Goal: Contribute content: Add original content to the website for others to see

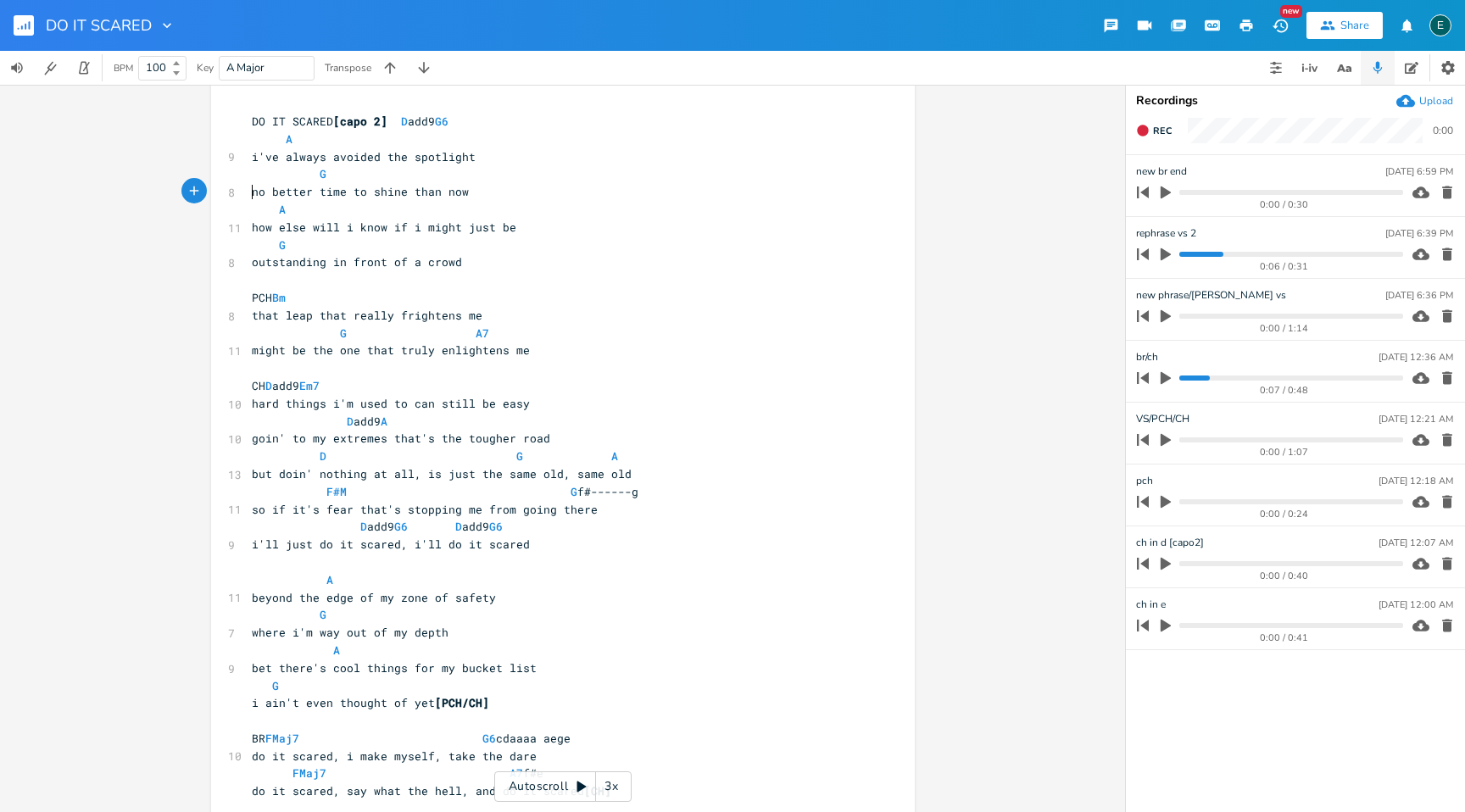
click at [252, 193] on span "no better time to shine than now" at bounding box center [360, 192] width 217 height 15
type textarea "BUT"
type textarea "but"
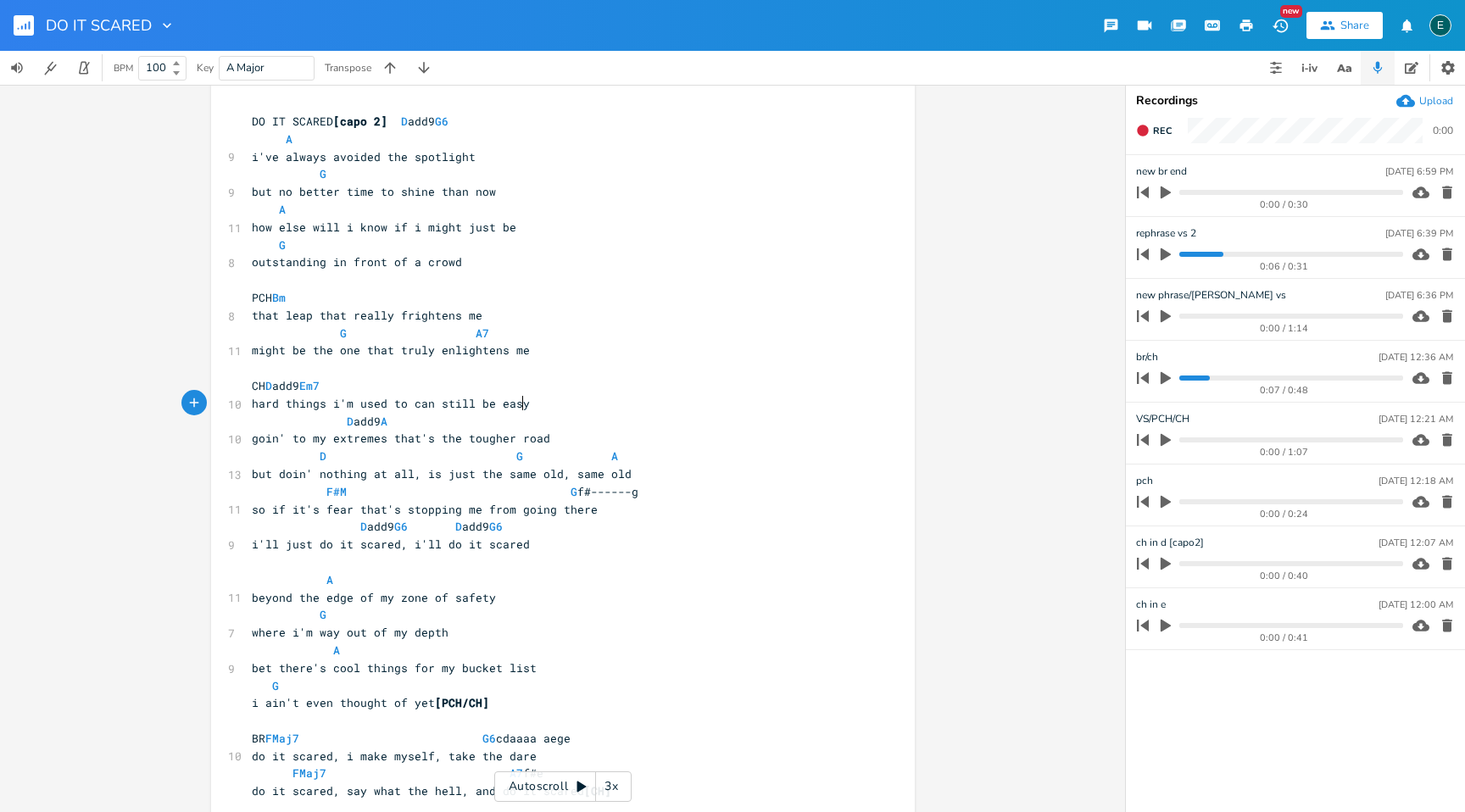
click at [554, 398] on pre "hard things i'm used to can still be easy" at bounding box center [554, 404] width 612 height 18
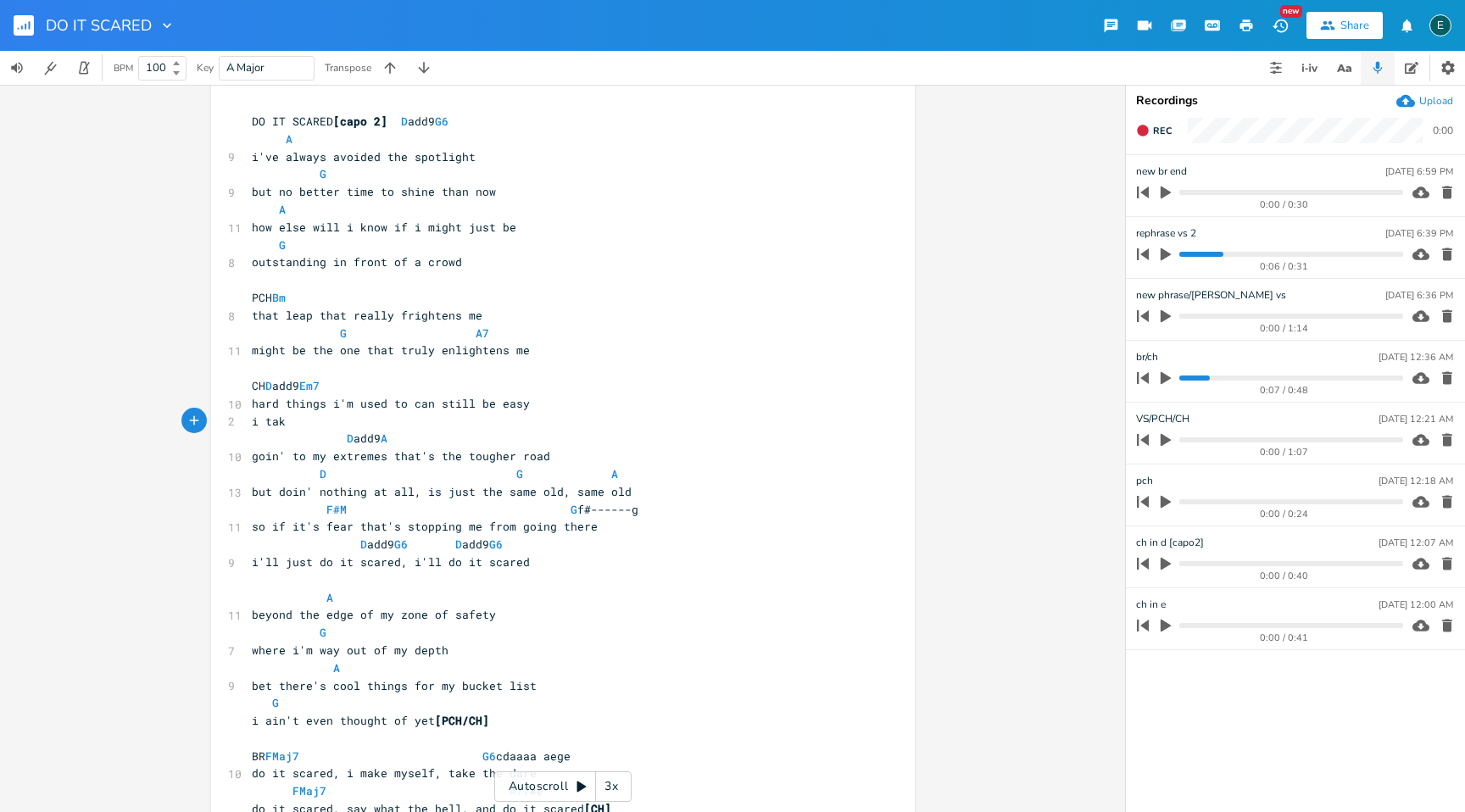
type textarea "i take"
type textarea "takin' 5t"
type textarea "things too easy"
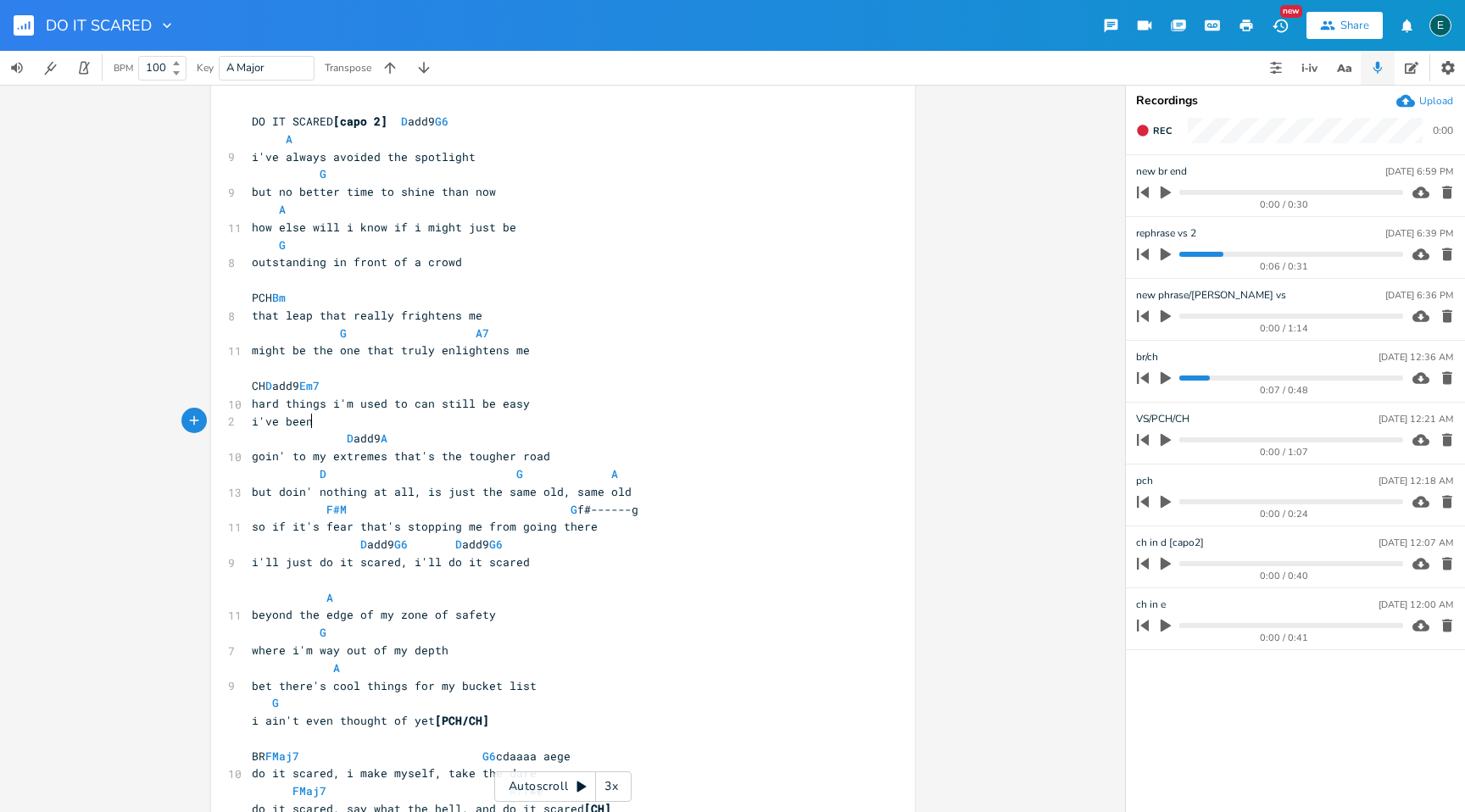
scroll to position [0, 46]
type textarea "i've been too ----"
type textarea "'m ----with my limitations"
drag, startPoint x: 327, startPoint y: 424, endPoint x: 243, endPoint y: 425, distance: 84.0
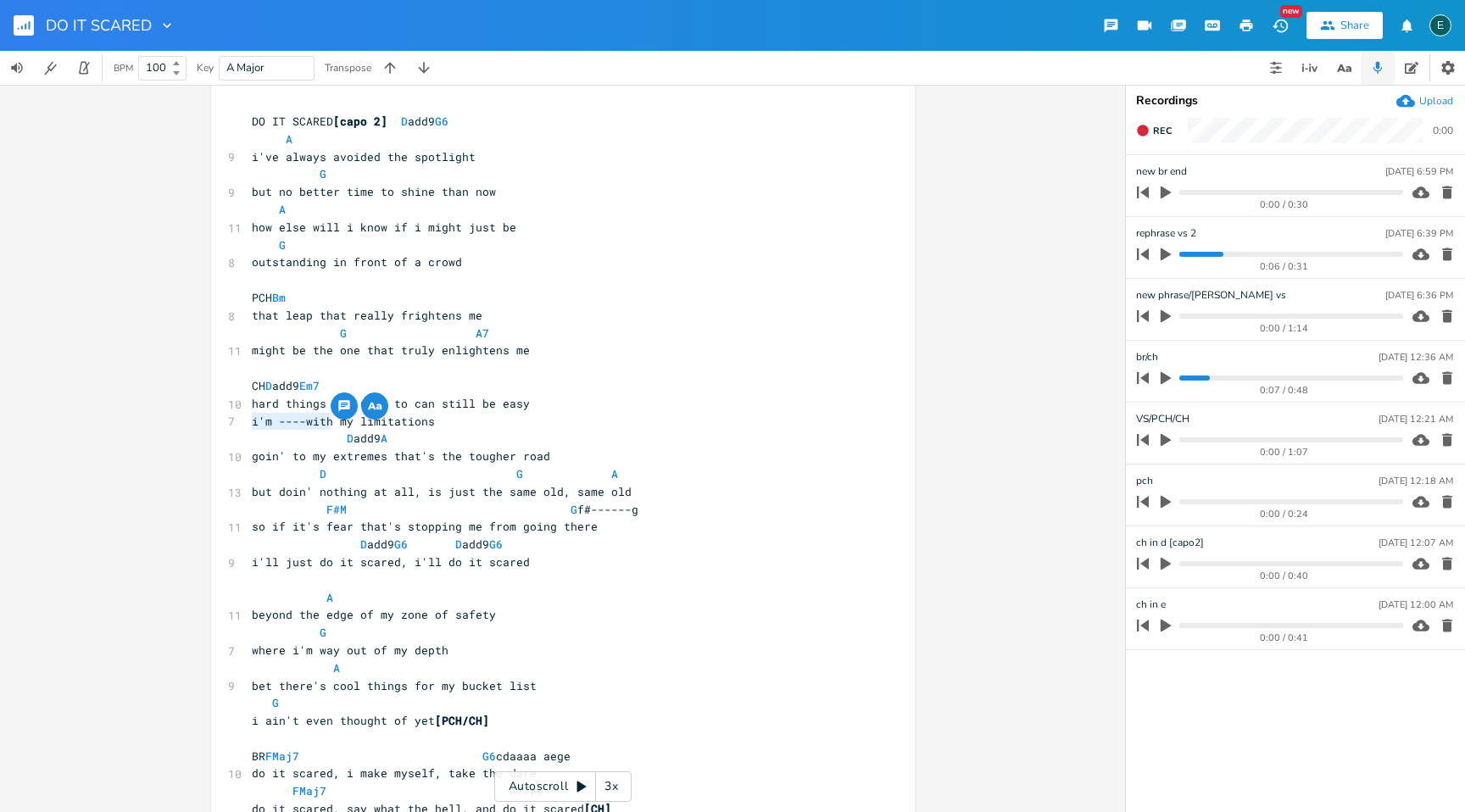
click at [248, 425] on pre "i'm ----with my limitations" at bounding box center [554, 422] width 612 height 18
type textarea "it ain't hard to give in y"
type textarea "to"
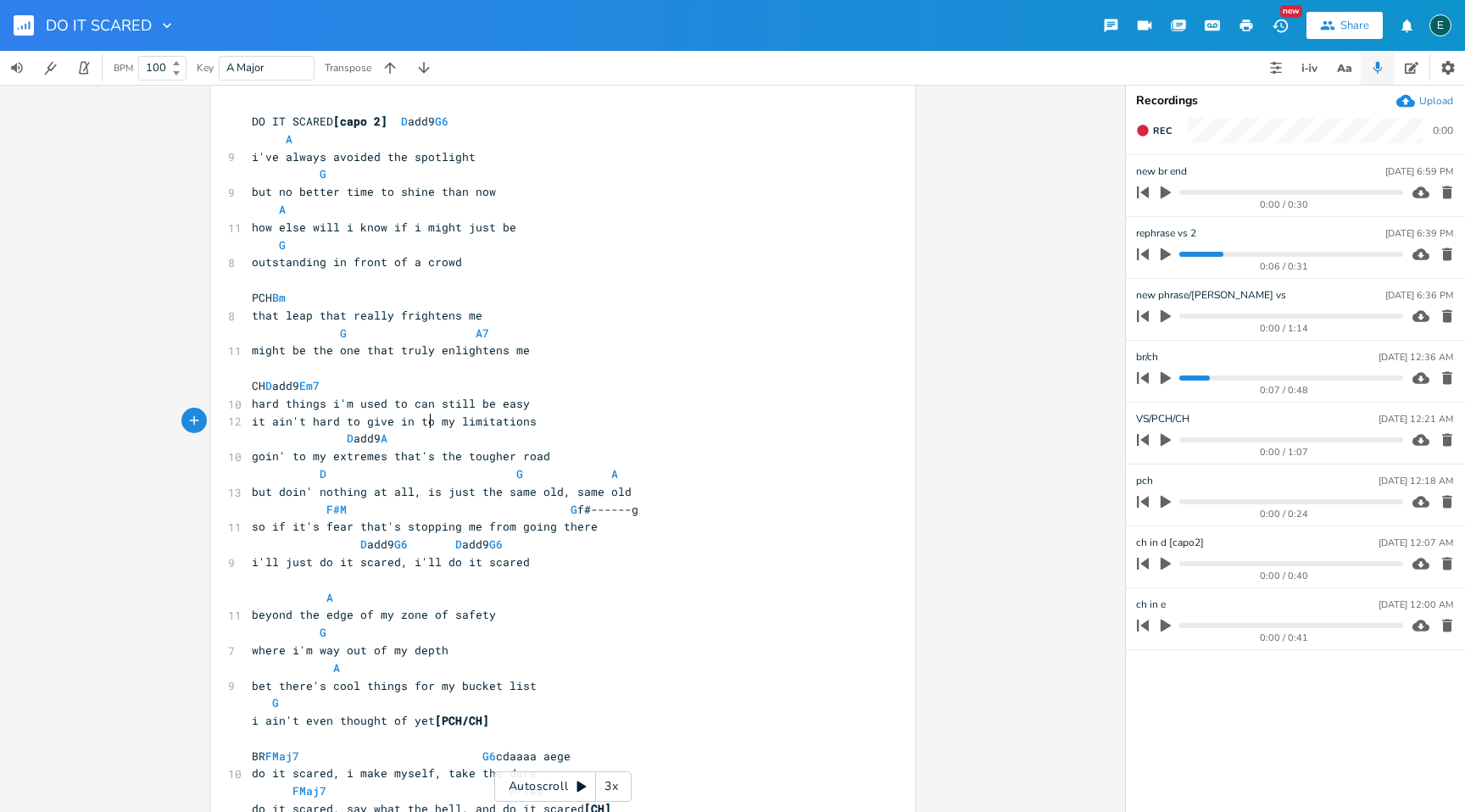
scroll to position [0, 9]
click at [265, 426] on span "it ain't hard to give in to my limitations" at bounding box center [394, 421] width 285 height 15
click at [284, 427] on span "ain't hard to give in to my limitations" at bounding box center [383, 421] width 264 height 15
type textarea "been"
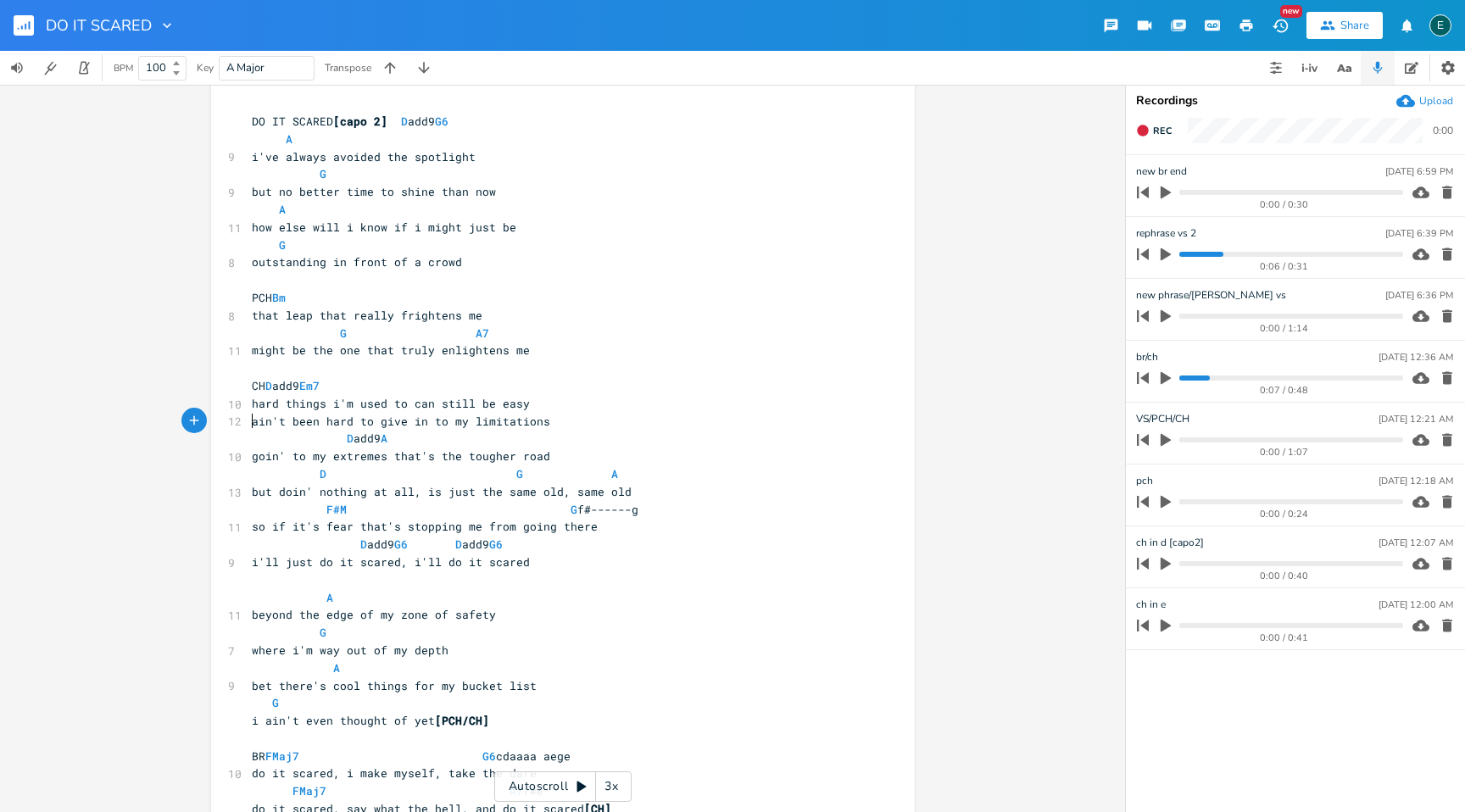
click at [252, 420] on span "ain't been hard to give in to my limitations" at bounding box center [401, 421] width 299 height 15
type textarea "it"
click at [331, 421] on span "it ain't been hard to give in to my limitations" at bounding box center [411, 421] width 319 height 15
click at [441, 422] on span "it ain't hard to give in to my limitations" at bounding box center [394, 421] width 285 height 15
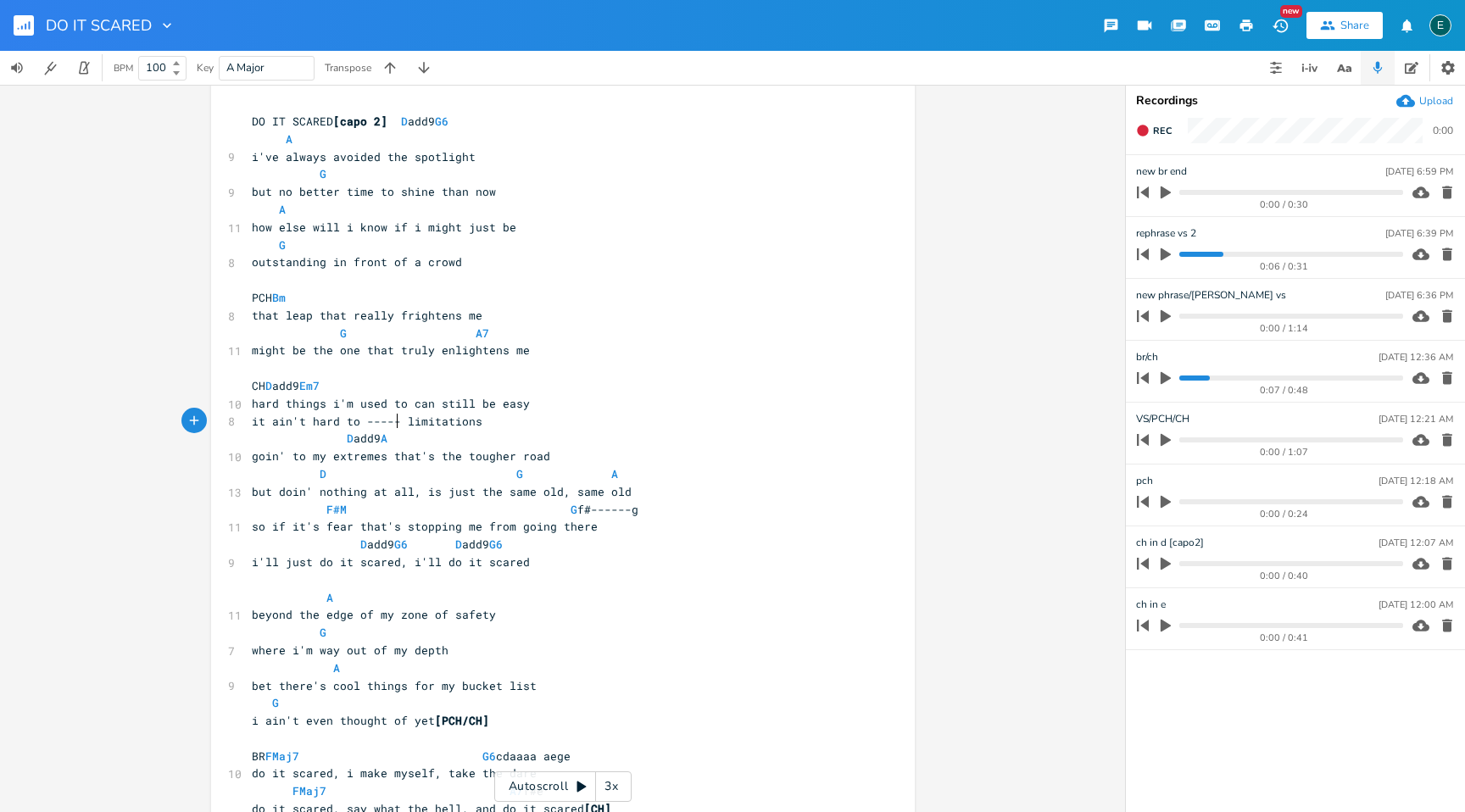
scroll to position [0, 35]
type textarea "-------"
click at [321, 457] on span "goin' to my extremes that's the tougher road" at bounding box center [401, 456] width 299 height 15
click at [405, 424] on span "it ain't hard to ------- limitations" at bounding box center [373, 421] width 244 height 15
type textarea "live with"
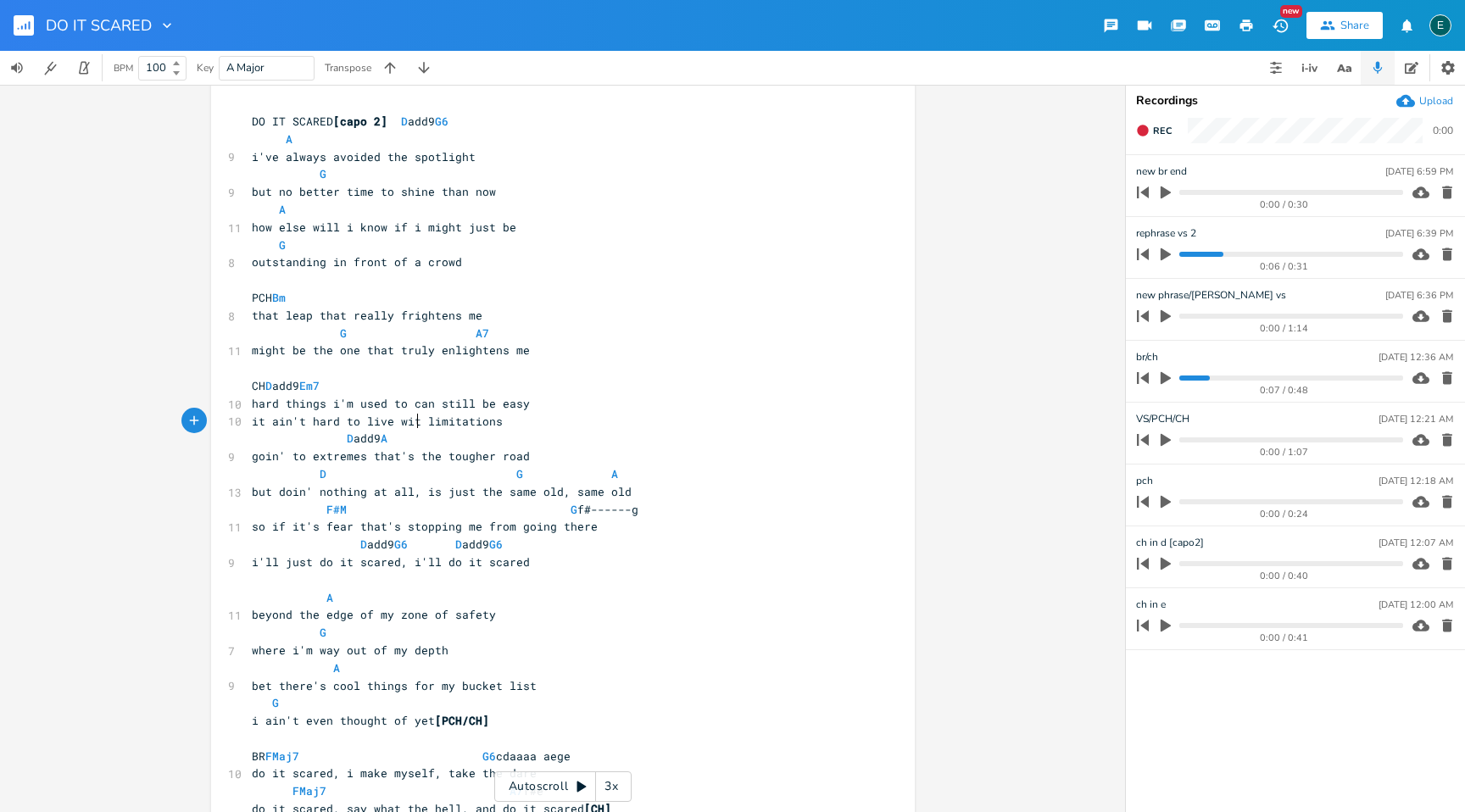
scroll to position [0, 42]
click at [405, 496] on span "but doin' nothing at all, is just the same old, same old" at bounding box center [441, 491] width 380 height 15
type textarea "tryin' nothin' new"
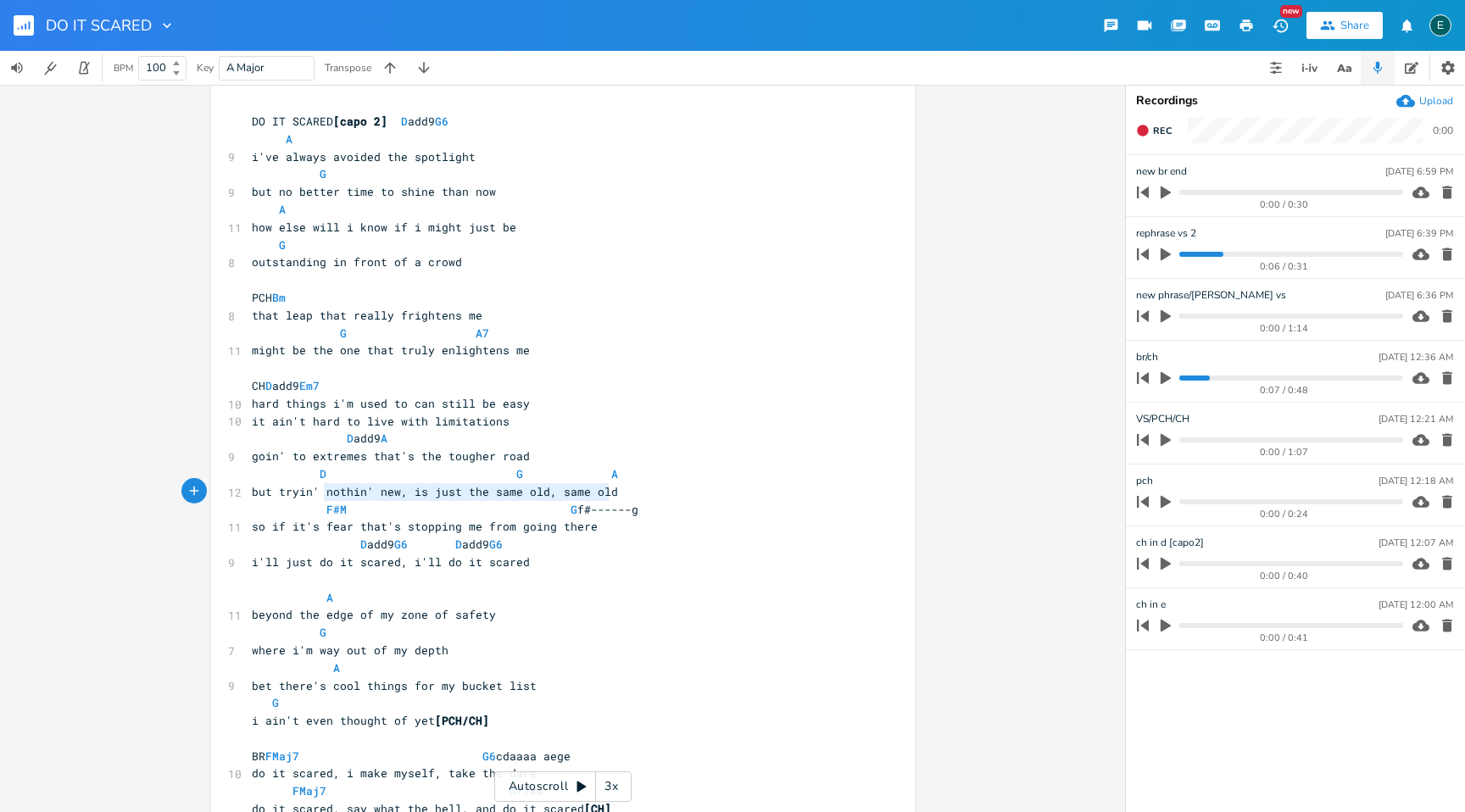
type textarea "' nothin' new, is just the same old, same old"
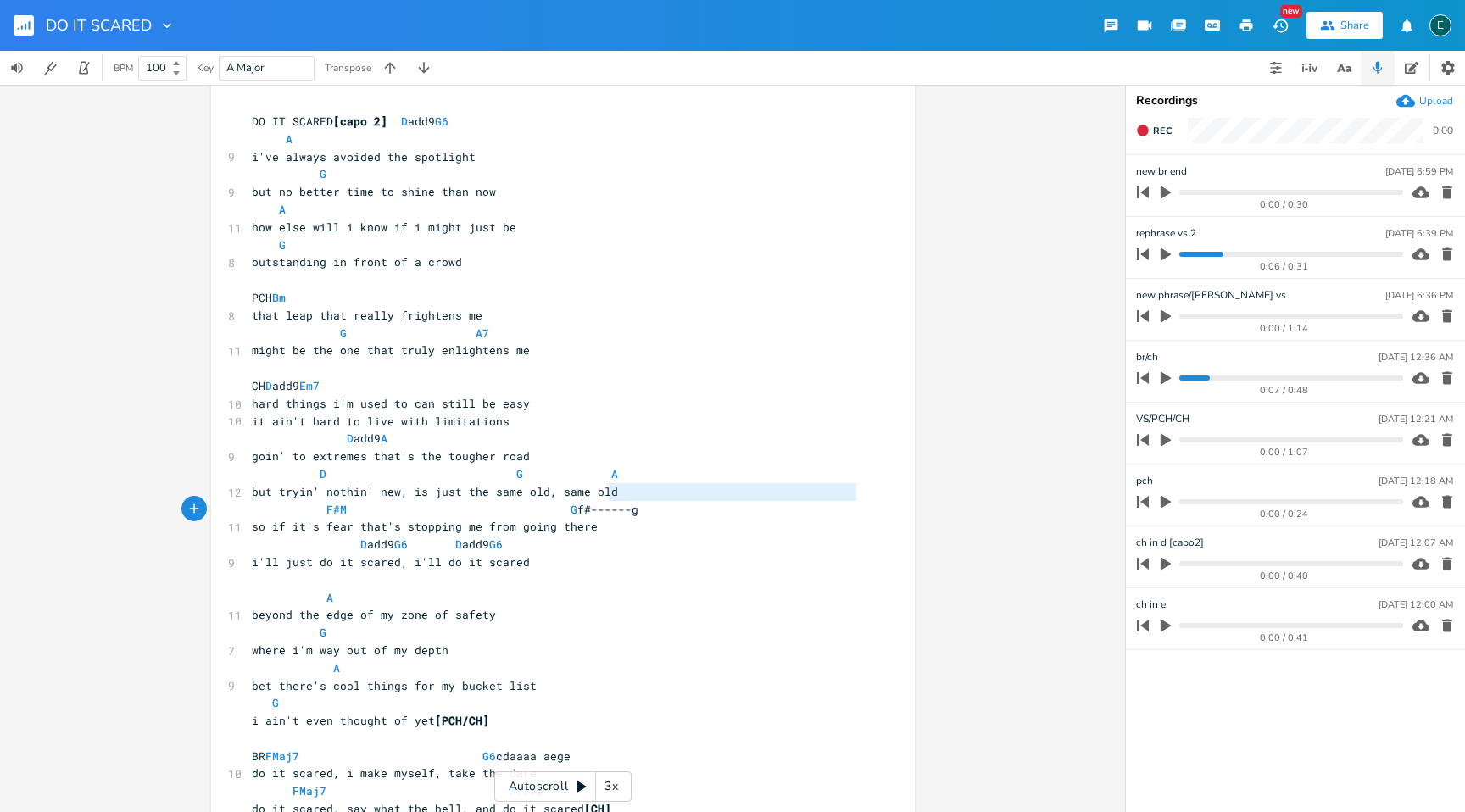
type textarea "but tryin' nothin' new, is just the same old, same old"
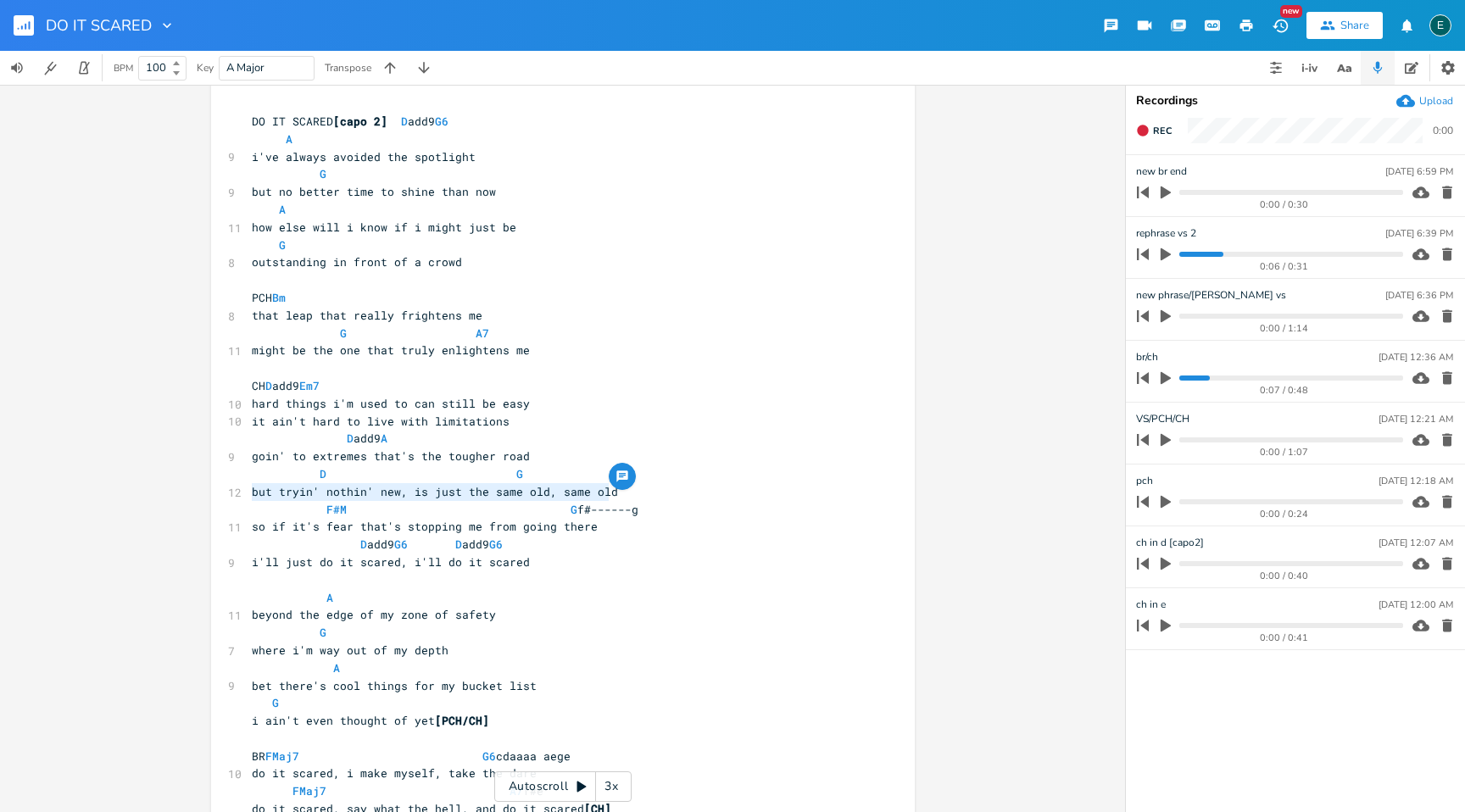
drag, startPoint x: 610, startPoint y: 492, endPoint x: 229, endPoint y: 489, distance: 381.0
click at [248, 489] on div "12 but tryin' nothin' new, is just the same old, same old" at bounding box center [554, 492] width 612 height 18
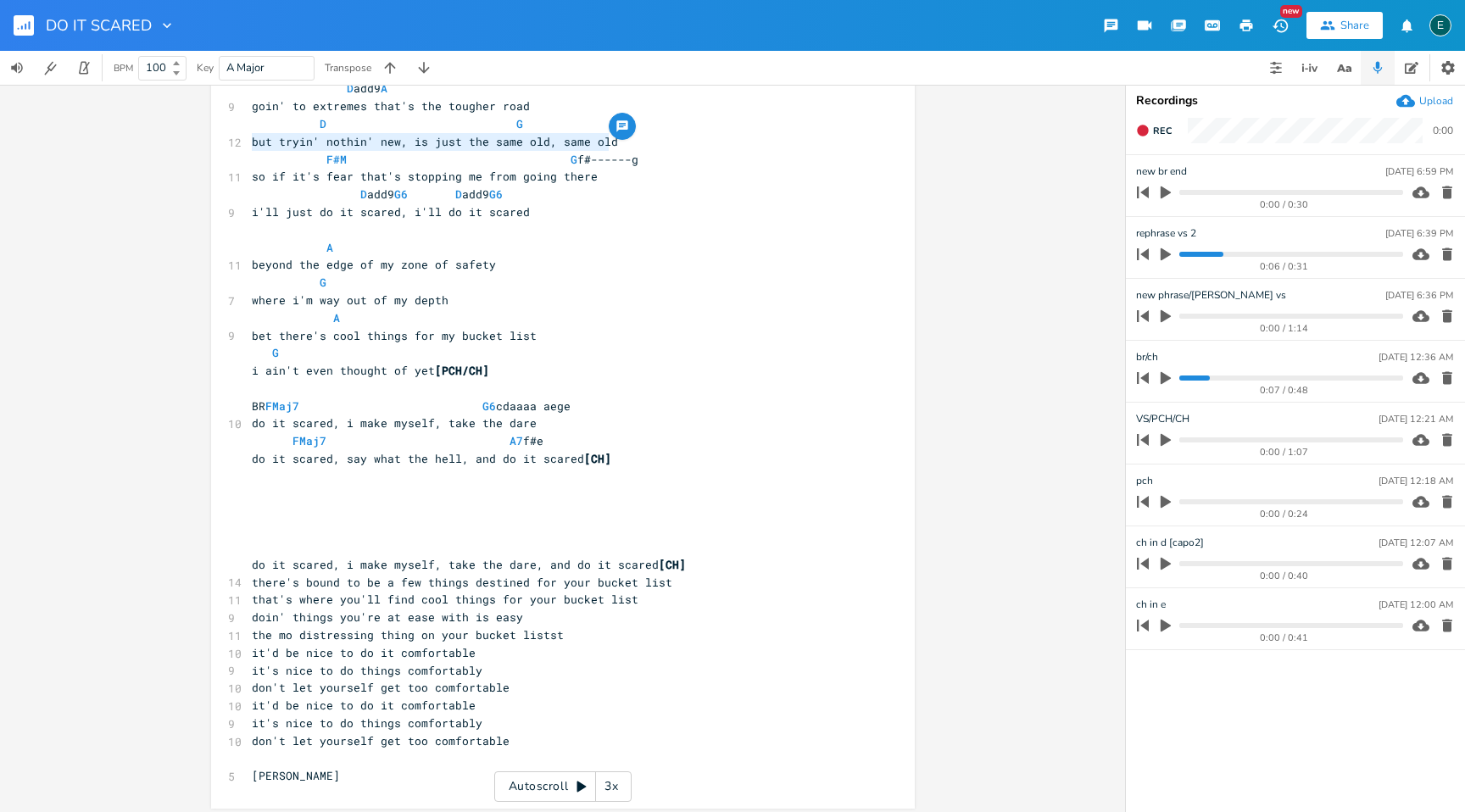
scroll to position [370, 0]
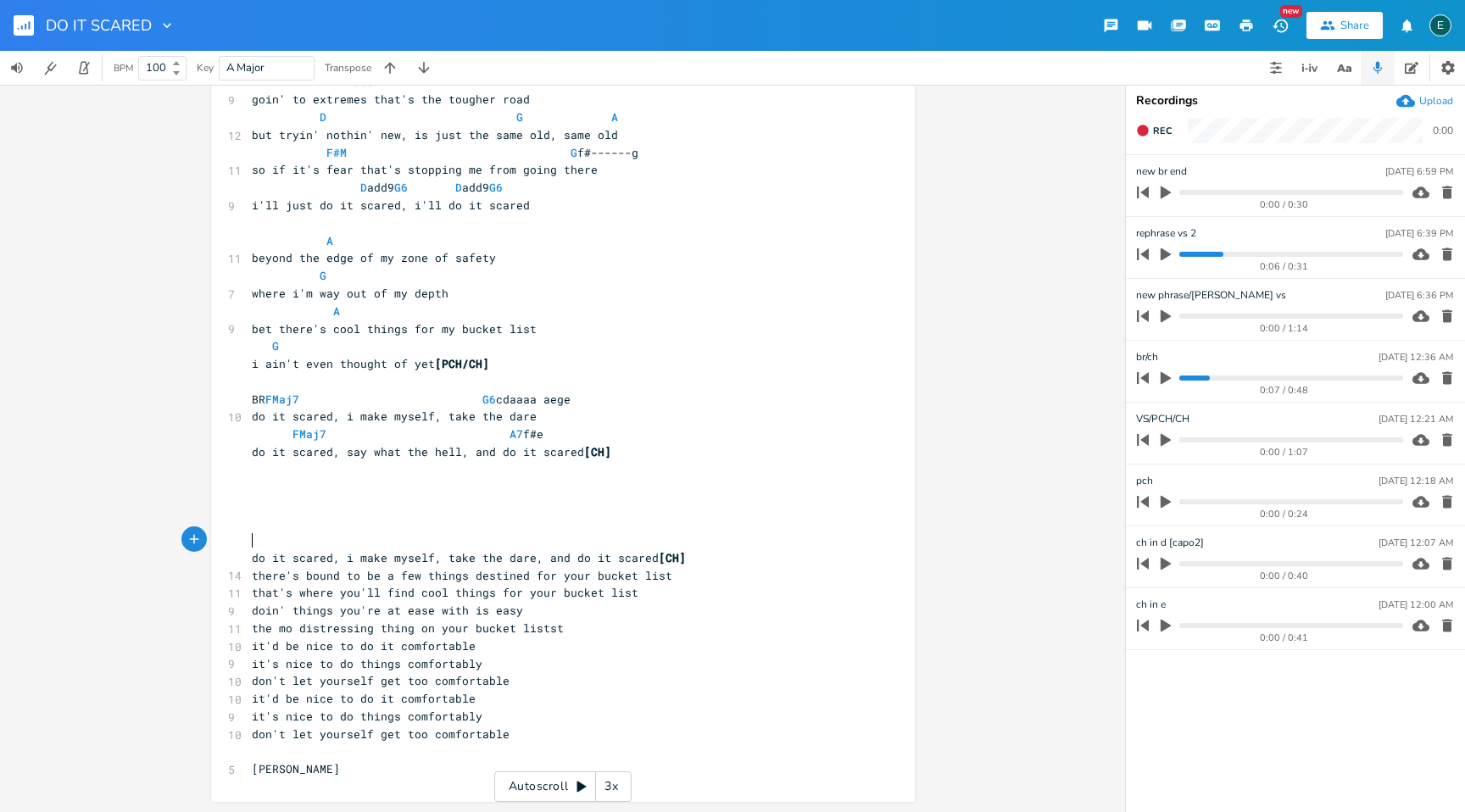
click at [263, 539] on pre "​" at bounding box center [554, 540] width 612 height 18
drag, startPoint x: 310, startPoint y: 540, endPoint x: 277, endPoint y: 540, distance: 33.0
click at [277, 540] on span "but tryin' nothin' new, is just the same old, same old" at bounding box center [434, 540] width 366 height 15
type textarea "dom"
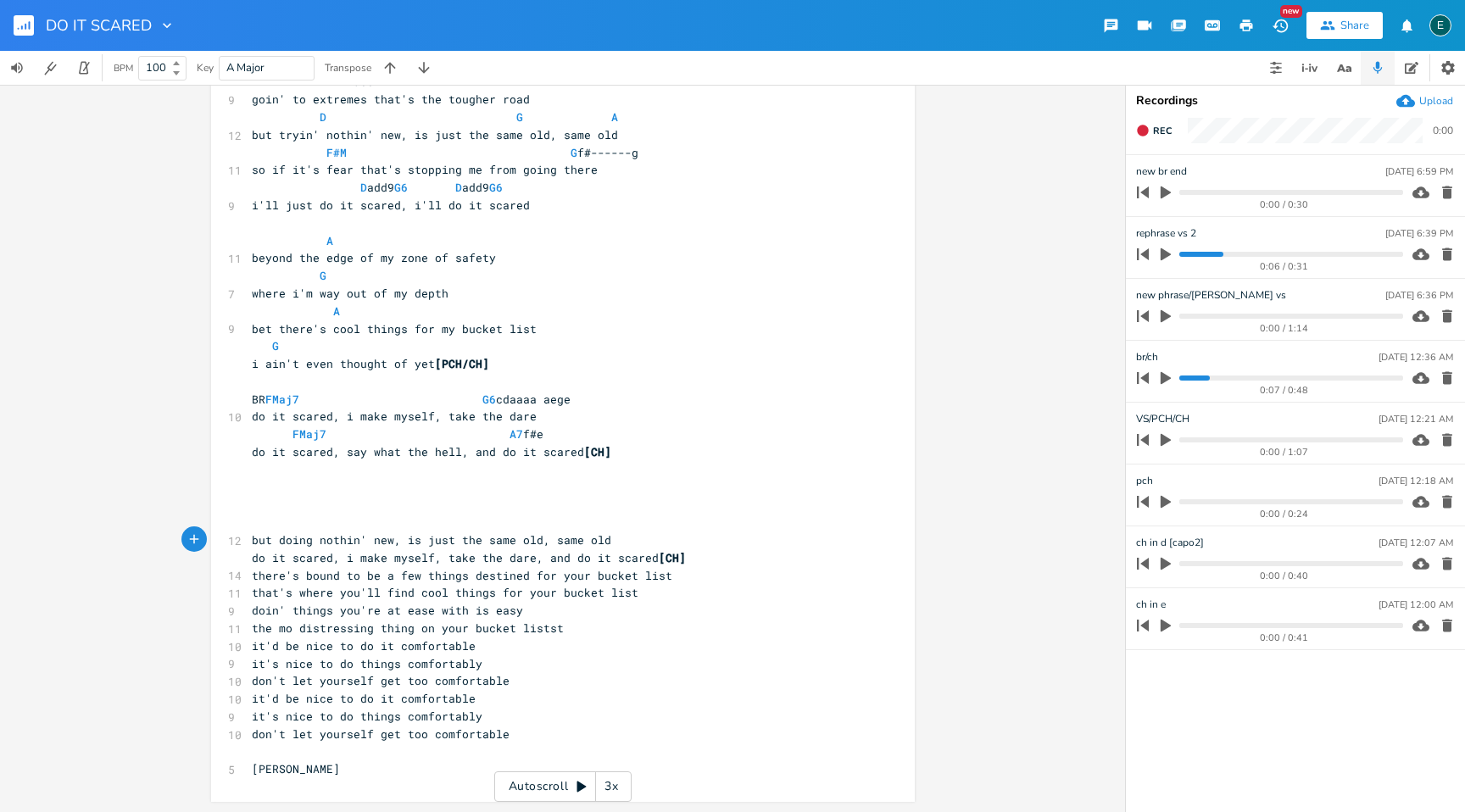
type textarea "doing"
type textarea "new"
drag, startPoint x: 383, startPoint y: 541, endPoint x: 359, endPoint y: 545, distance: 24.3
click at [359, 545] on span "but doing nothin' new, is just the same old, same old" at bounding box center [431, 540] width 360 height 15
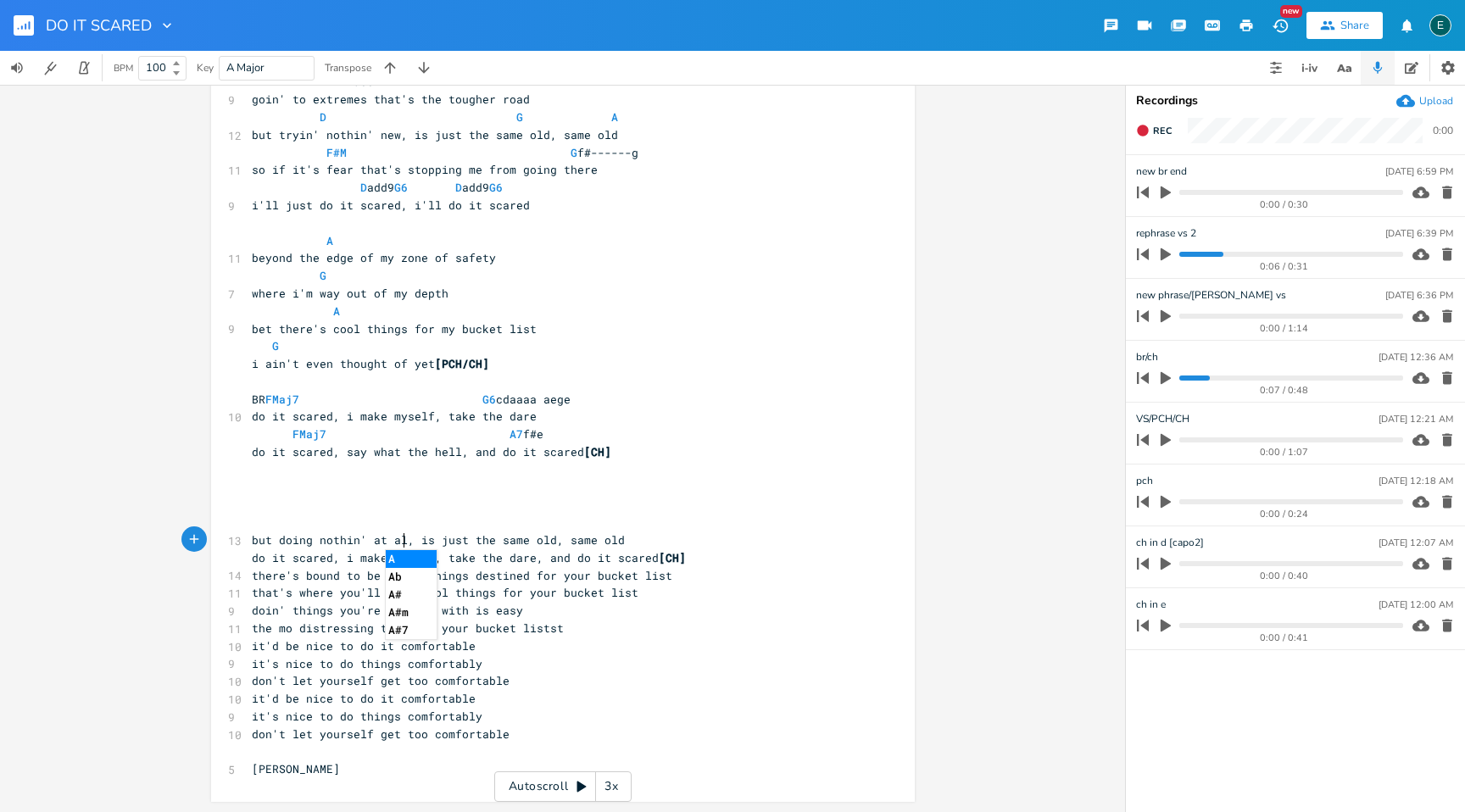
type textarea "at all"
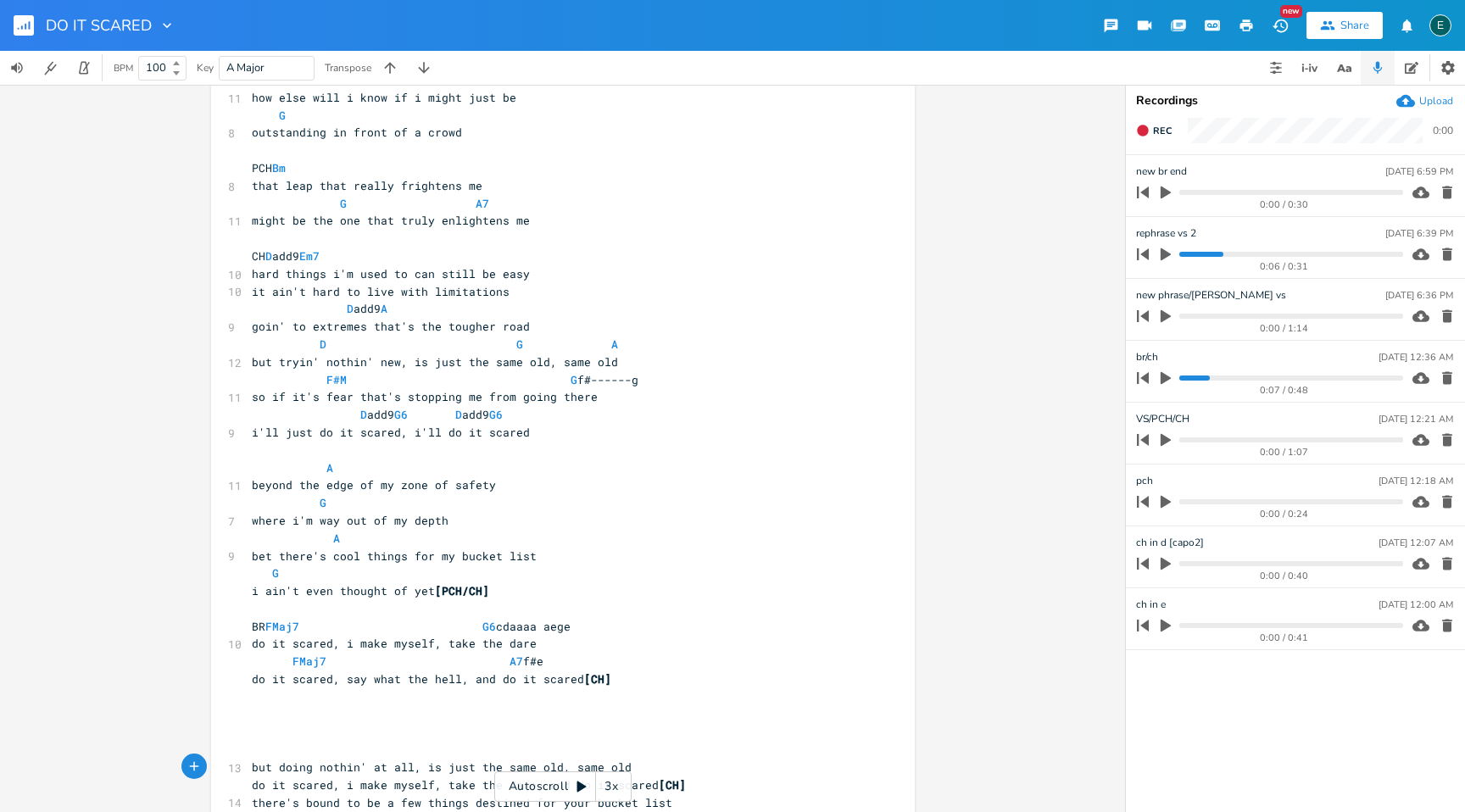
scroll to position [138, 0]
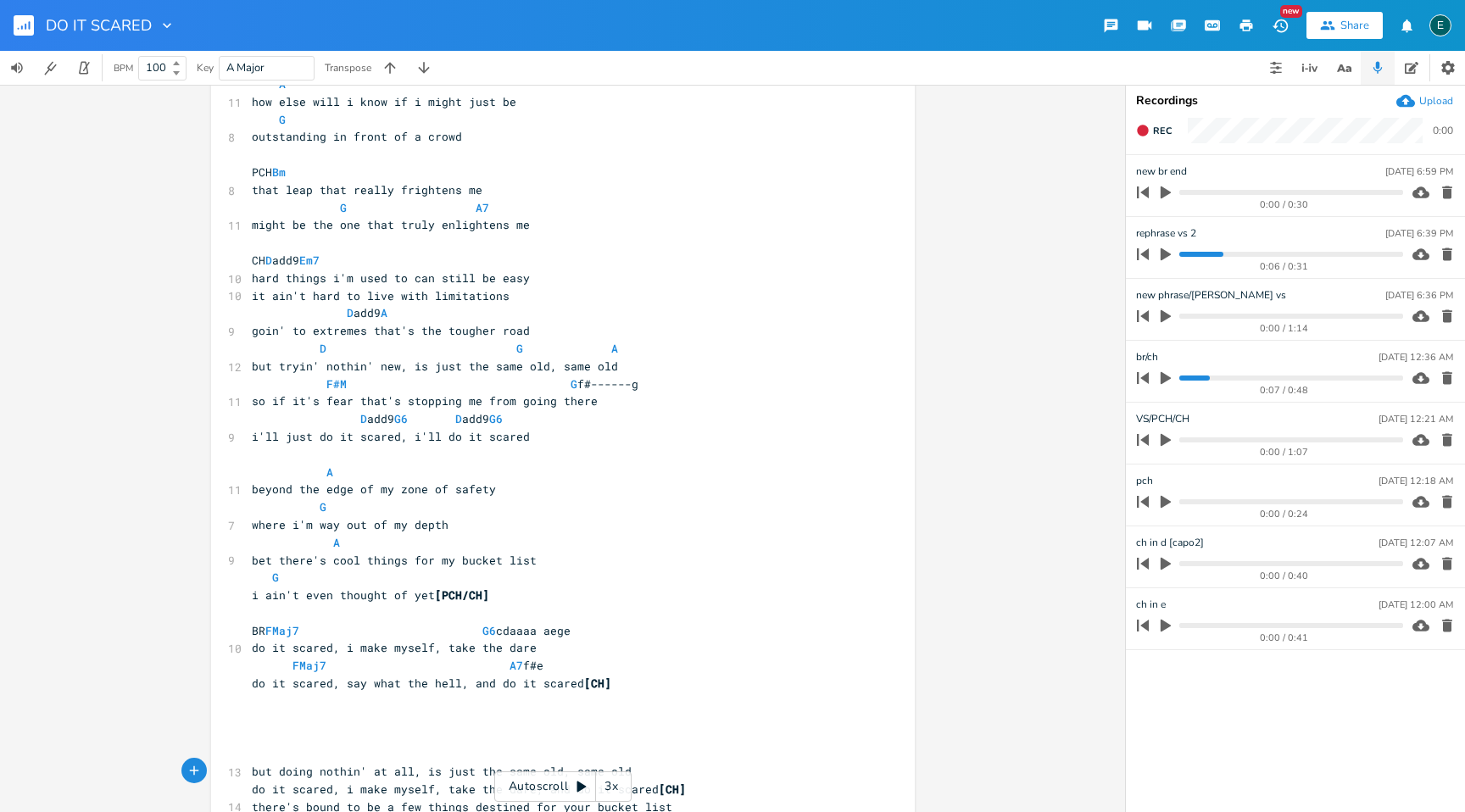
click at [506, 299] on pre "it ain't hard to live with limitations" at bounding box center [554, 296] width 612 height 18
type textarea "'it's easy"
drag, startPoint x: 586, startPoint y: 299, endPoint x: 500, endPoint y: 293, distance: 86.2
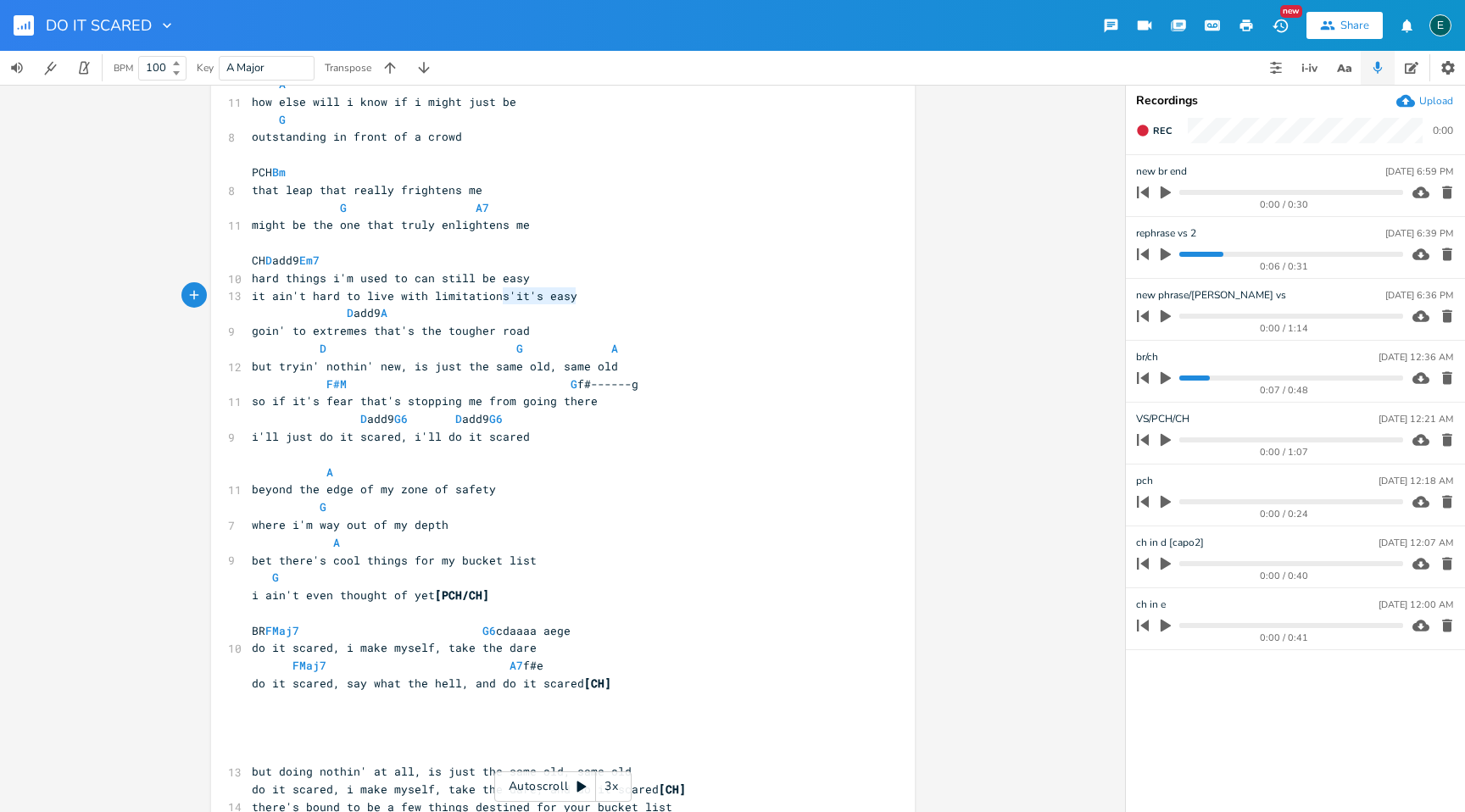
click at [500, 295] on pre "it ain't hard to live with limitations'it's easy" at bounding box center [554, 296] width 612 height 18
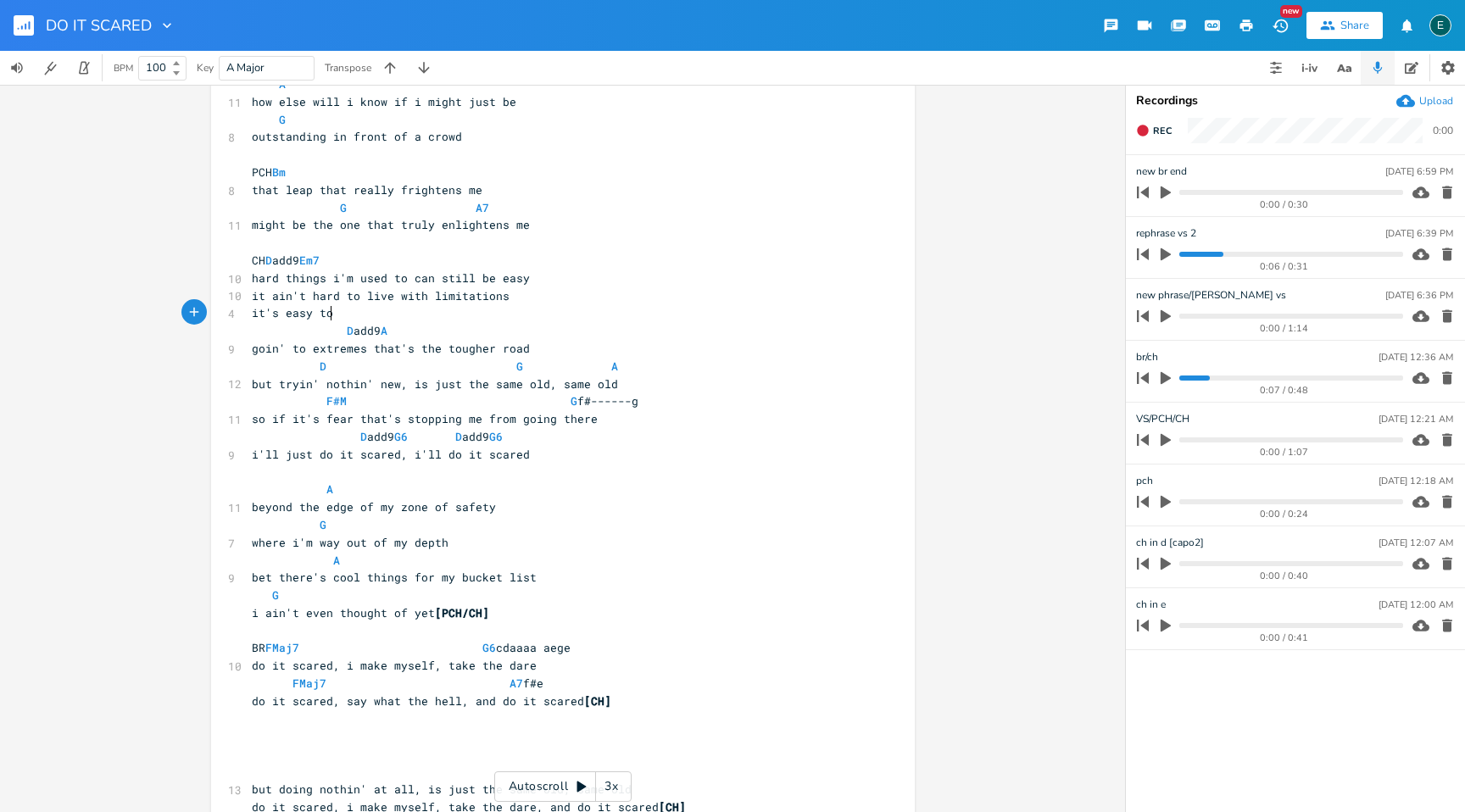
type textarea "it's easy to"
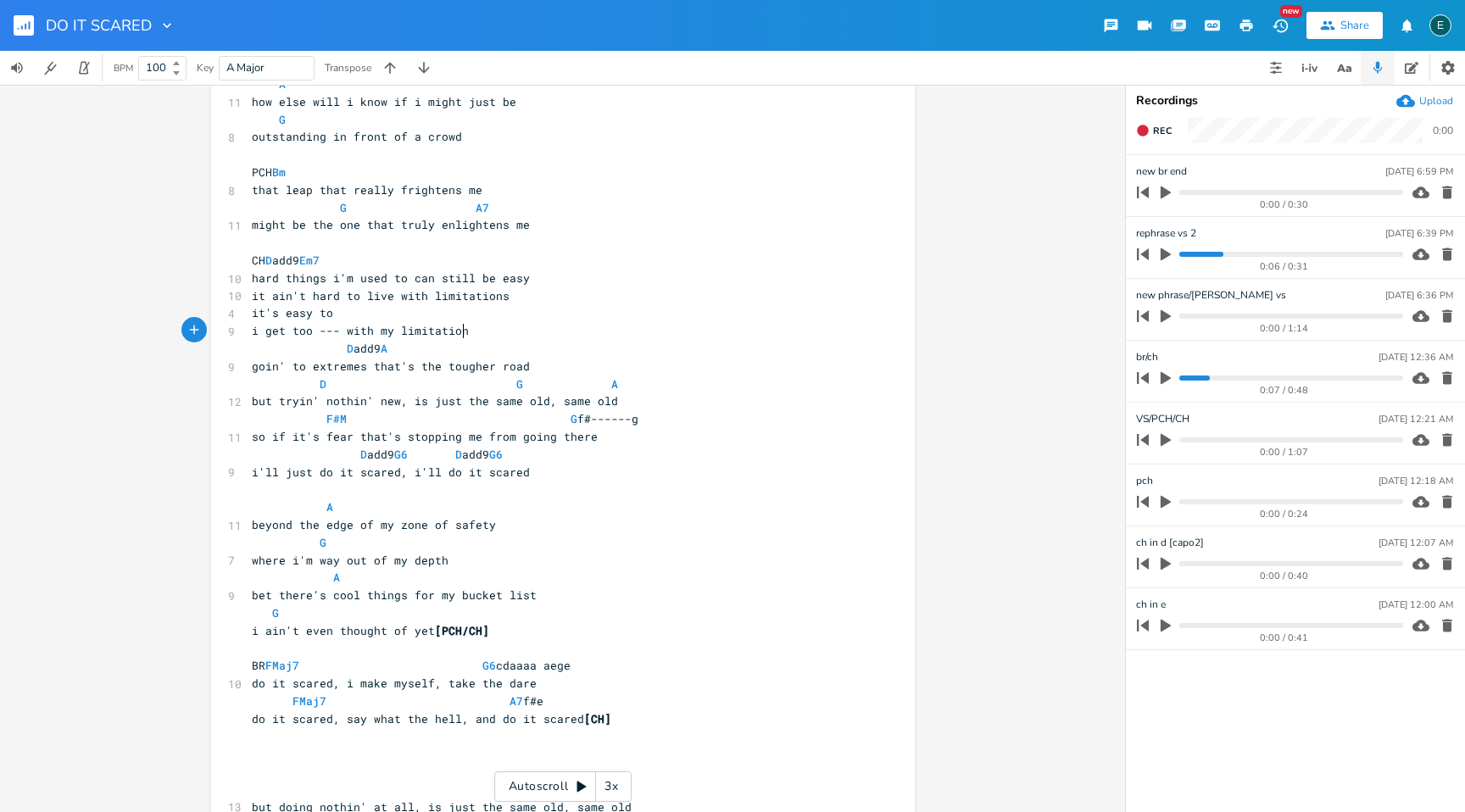
scroll to position [0, 157]
type textarea "i get too --- with my limitations"
click at [362, 333] on span "i get too --- with my limitations" at bounding box center [363, 331] width 223 height 15
type textarea "i get too --- with"
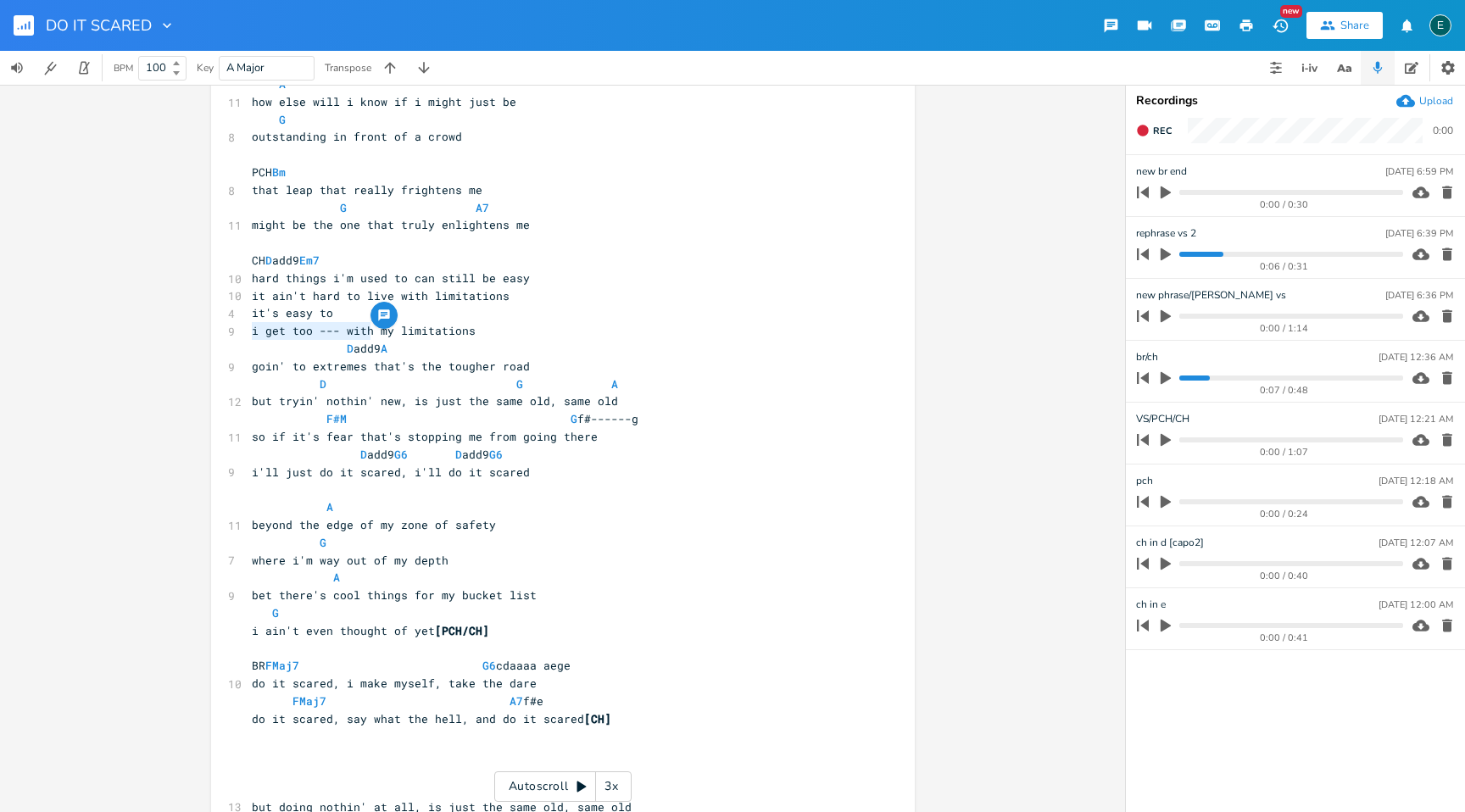
drag, startPoint x: 364, startPoint y: 332, endPoint x: 244, endPoint y: 332, distance: 120.0
click at [248, 332] on pre "i get too --- with my limitations" at bounding box center [554, 332] width 612 height 18
type textarea "embracer"
click at [248, 332] on pre "embrace my limitations" at bounding box center [554, 332] width 612 height 18
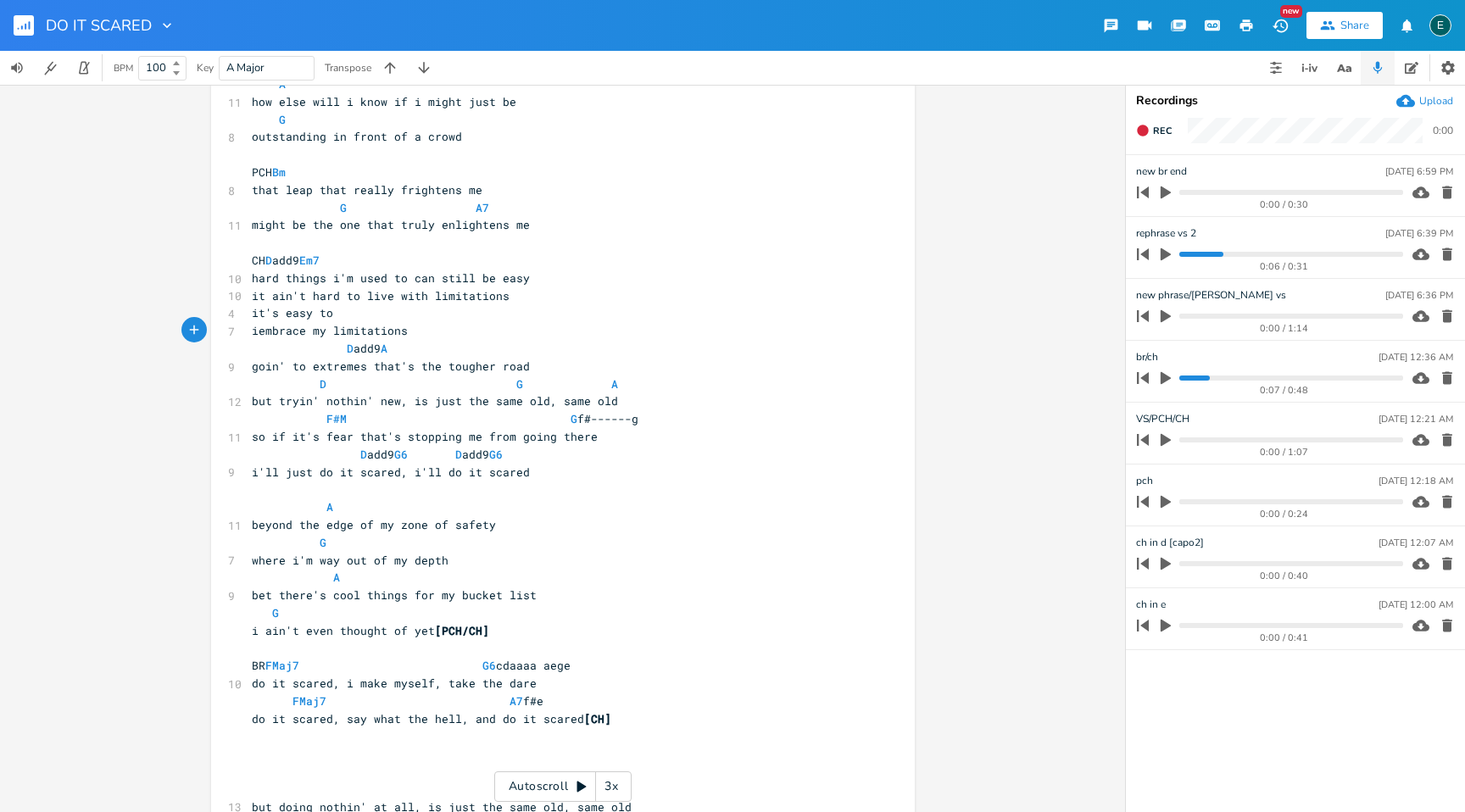
type textarea "i;'"
type textarea "'ve bgeen"
drag, startPoint x: 314, startPoint y: 332, endPoint x: 245, endPoint y: 330, distance: 69.0
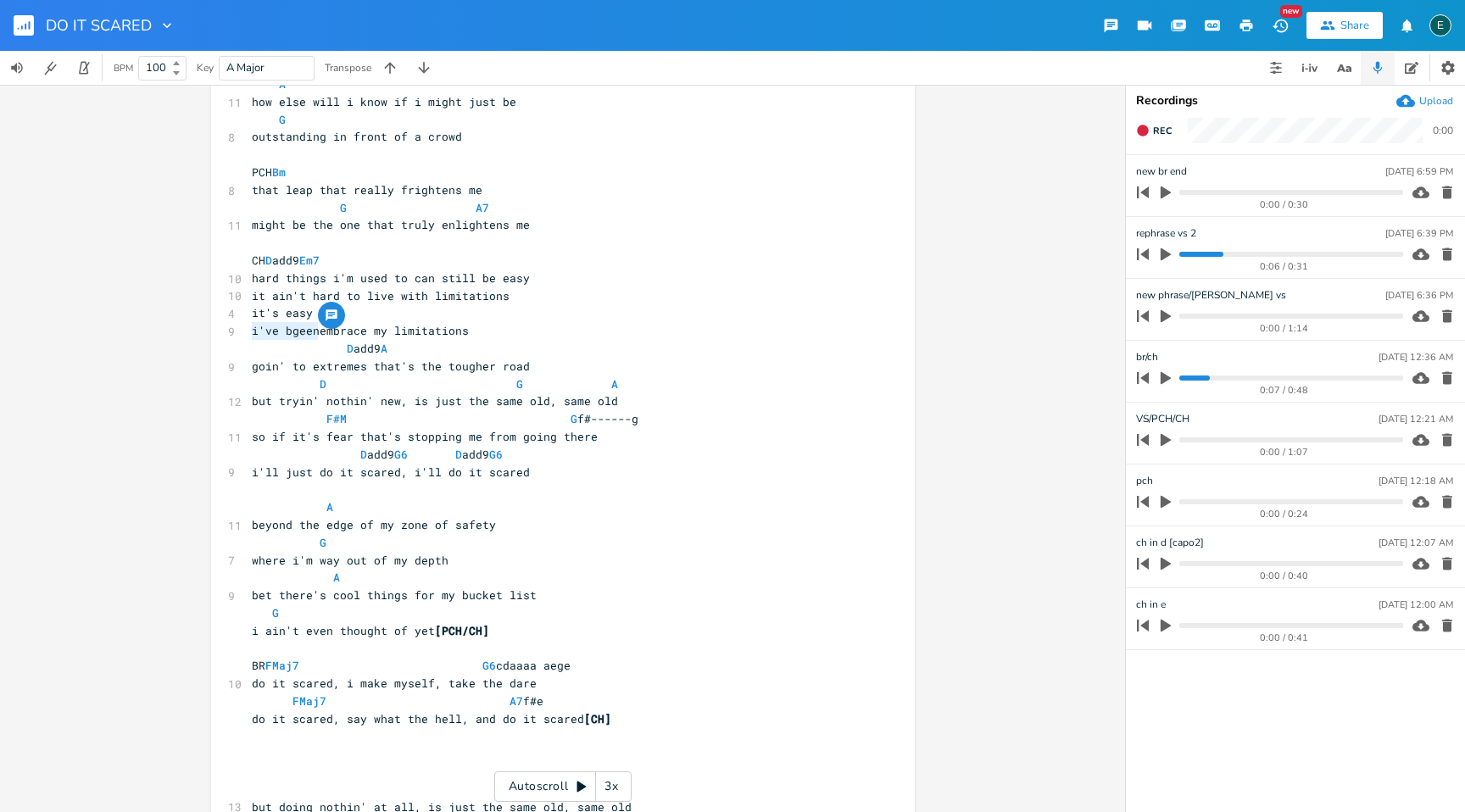
click at [248, 330] on pre "i've bgeenembrace my limitations" at bounding box center [554, 332] width 612 height 18
type textarea "i've always"
click at [372, 334] on span "i've always embrace my limitations" at bounding box center [367, 331] width 231 height 15
type textarea "d"
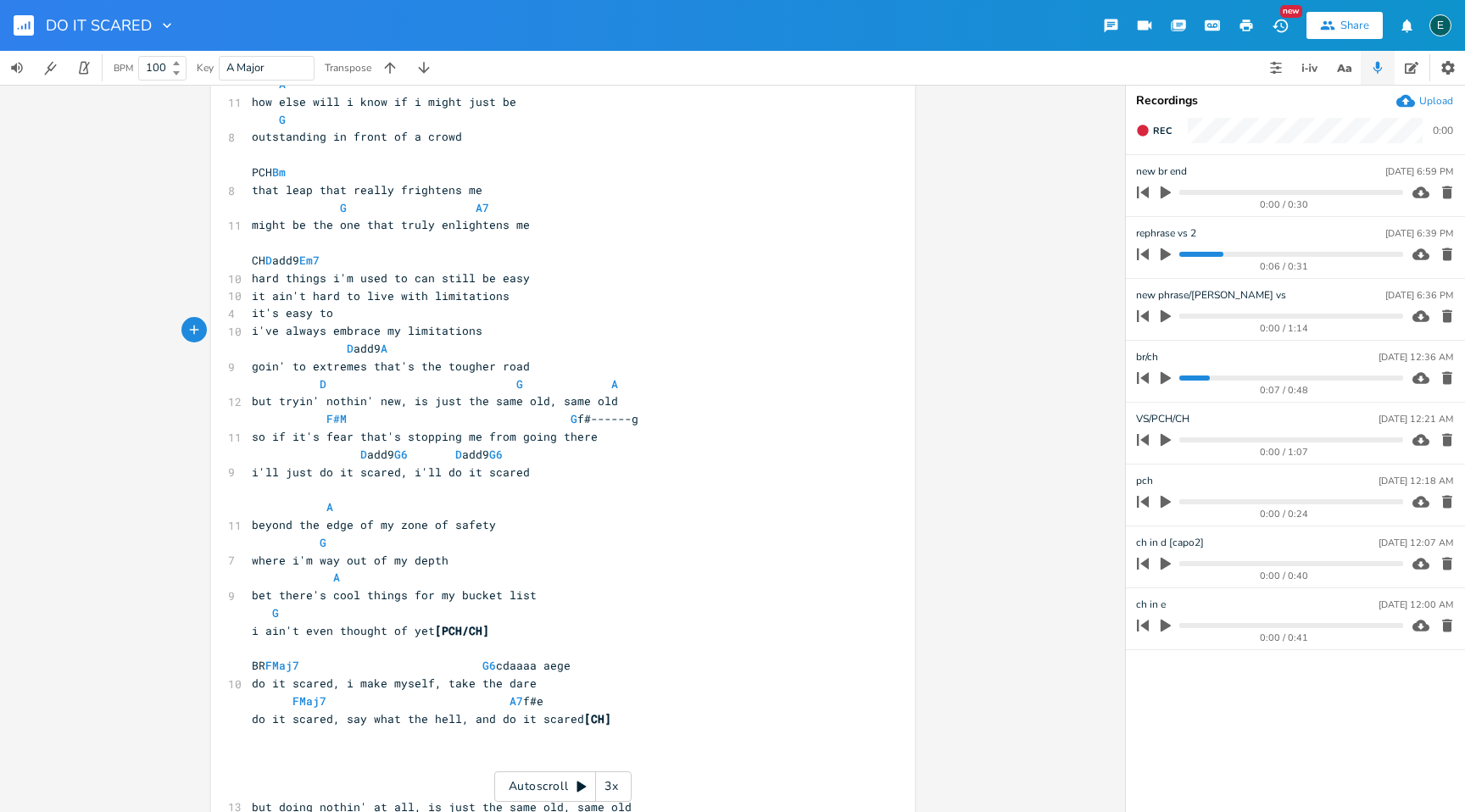
scroll to position [0, 6]
click at [304, 369] on span "goin' to extremes that's the tougher road" at bounding box center [391, 366] width 278 height 15
type textarea "my"
click at [494, 334] on pre "i've always embraced my limitations" at bounding box center [554, 332] width 612 height 18
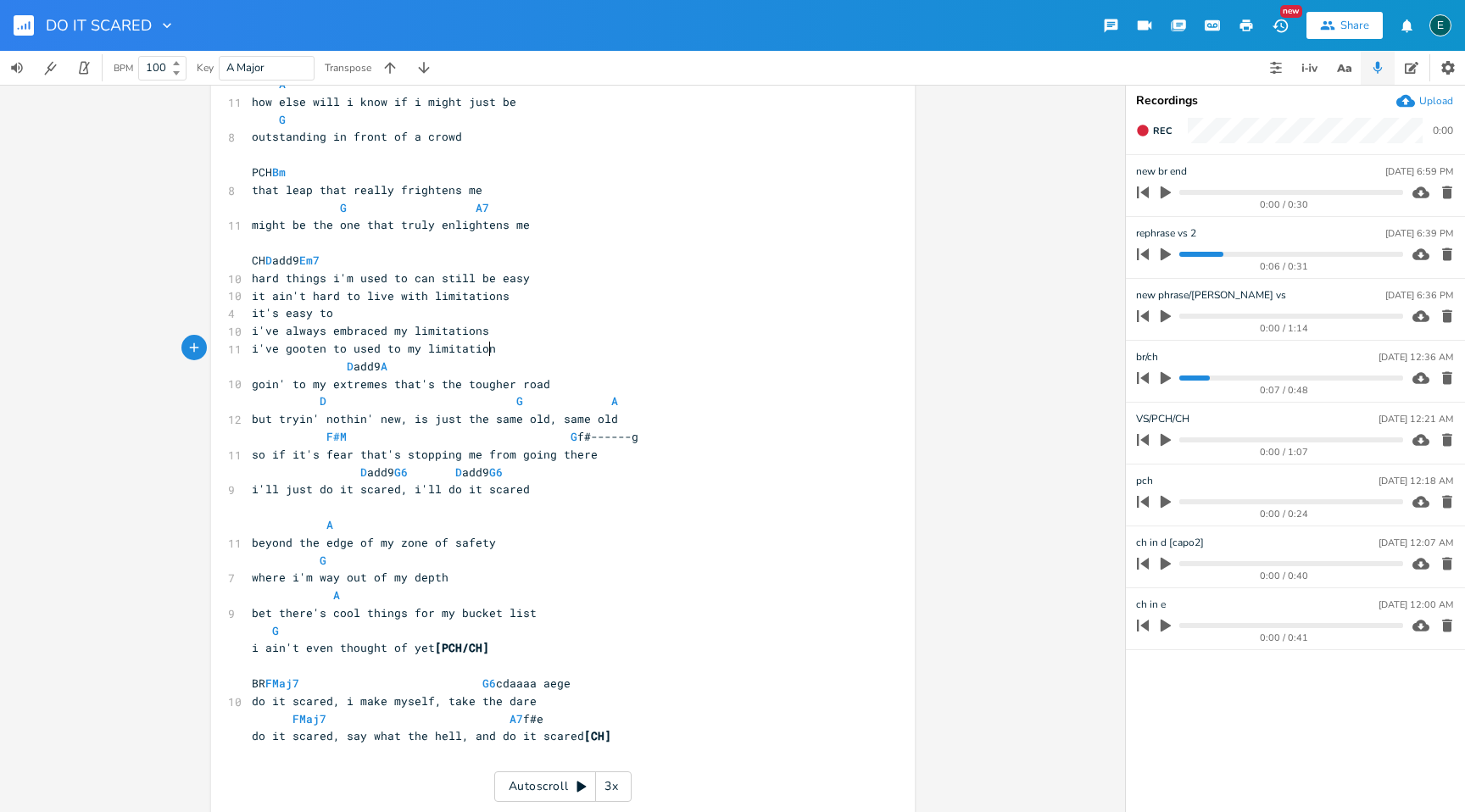
type textarea "i've gooten to used to my limitations"
click at [300, 352] on span "i've gooten to used to my limitations" at bounding box center [377, 348] width 251 height 15
type textarea "t"
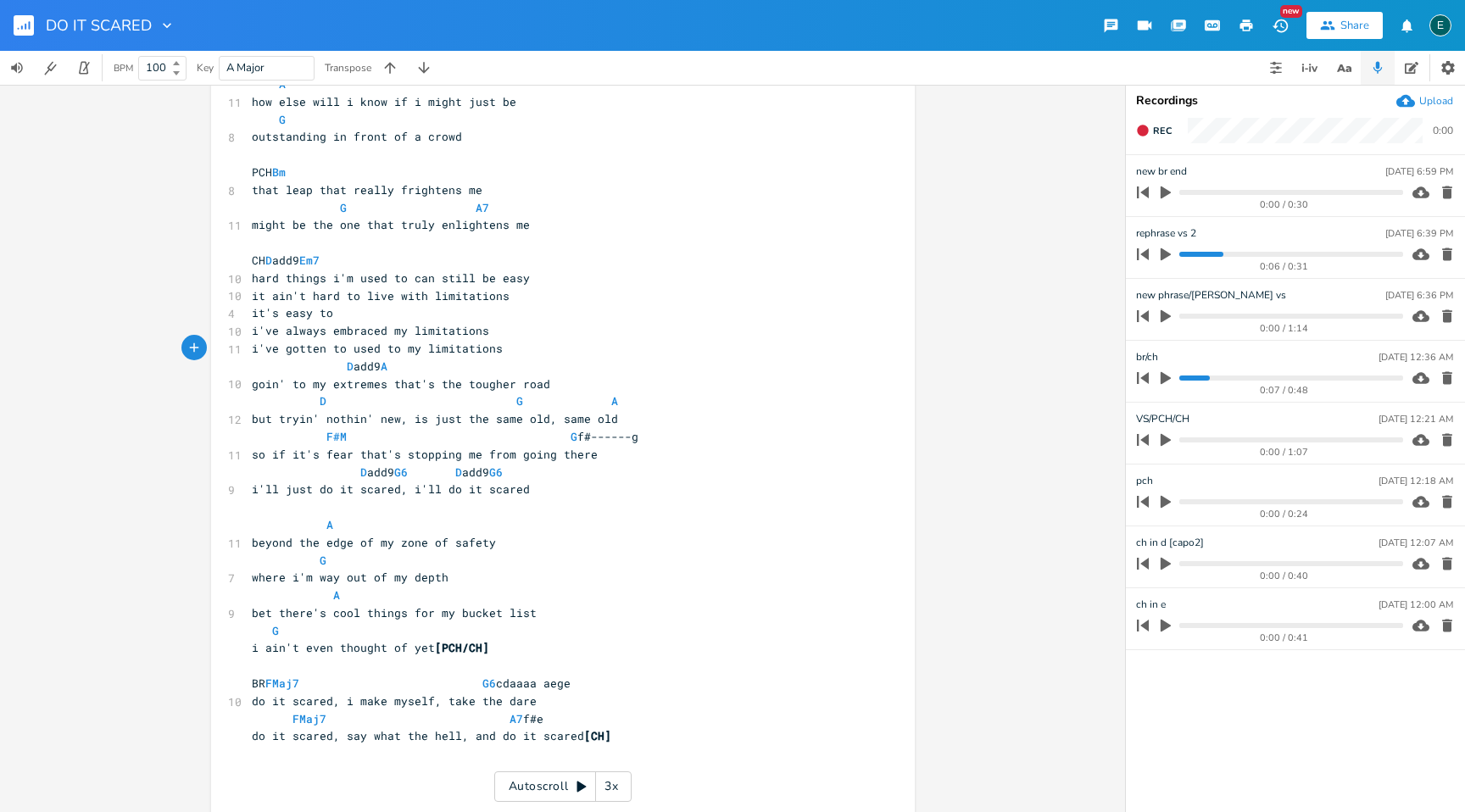
click at [320, 353] on span "i've gotten to used to my limitations" at bounding box center [377, 348] width 251 height 15
type textarea "/got"
click at [323, 352] on span "i've gotten/got to used to my limitations" at bounding box center [391, 348] width 278 height 15
type textarea "ve gotten/"
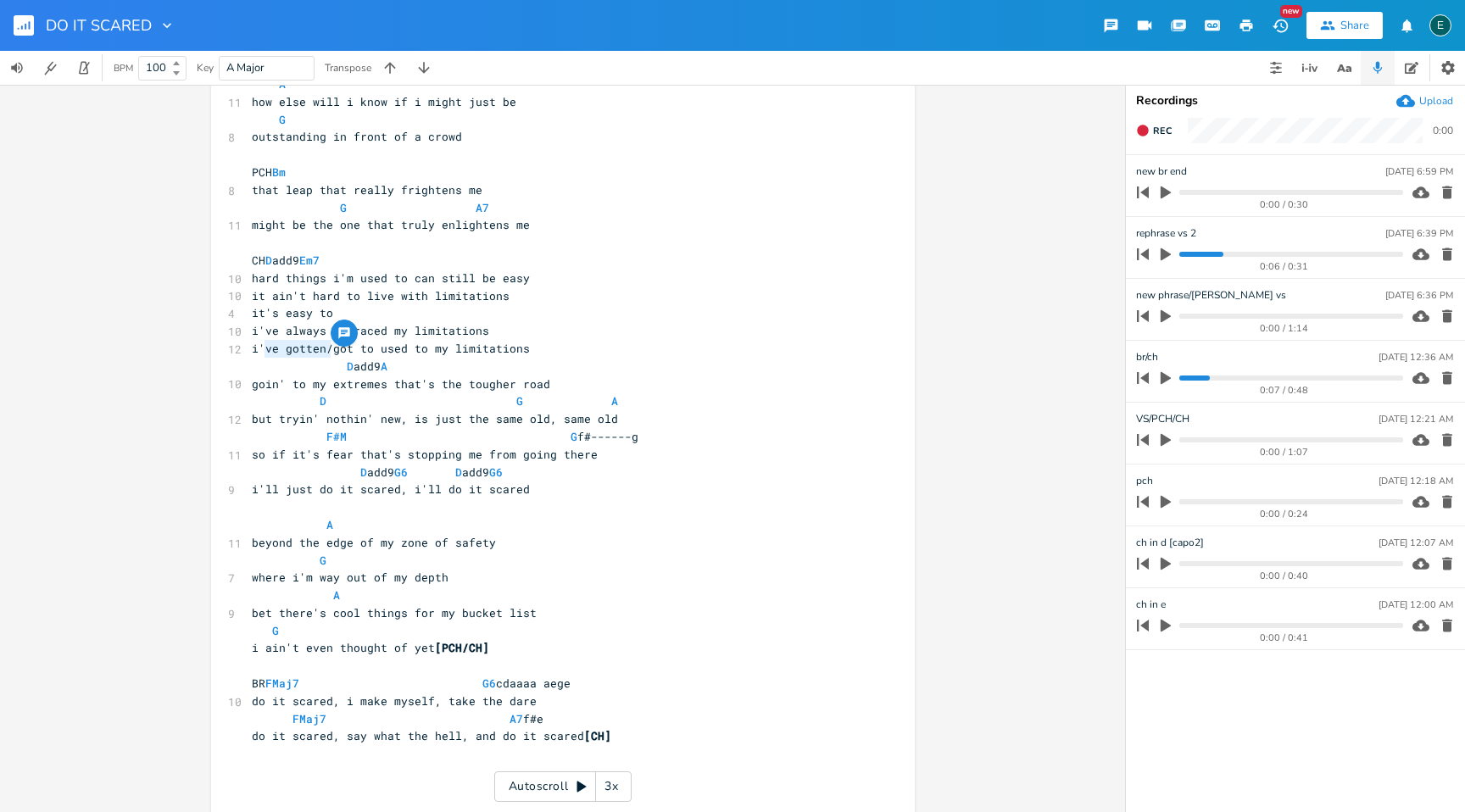
drag, startPoint x: 323, startPoint y: 352, endPoint x: 260, endPoint y: 352, distance: 63.0
click at [260, 352] on span "i've gotten/got to used to my limitations" at bounding box center [391, 348] width 278 height 15
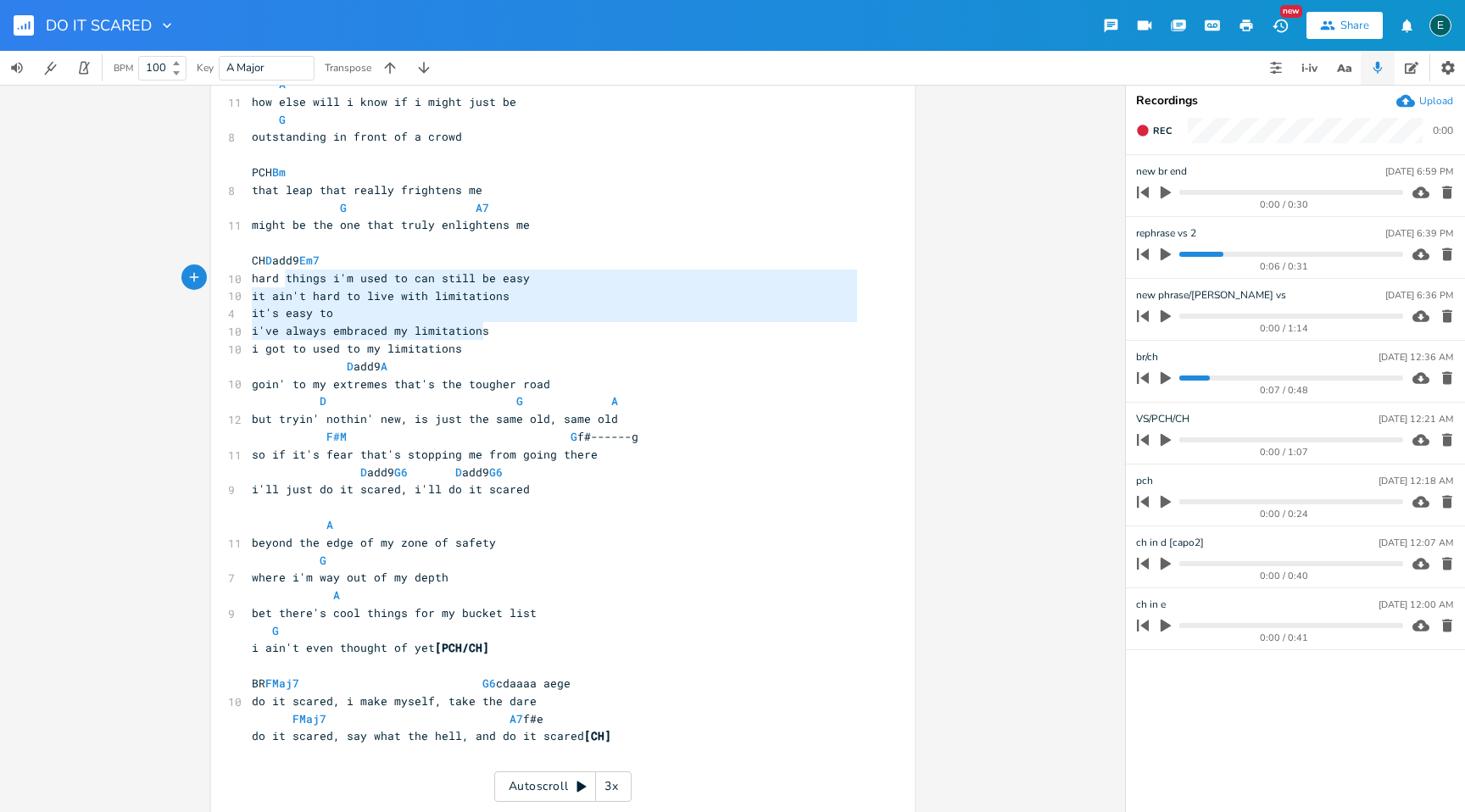
type textarea "hard things i'm used to can still be easy it ain't hard to live with limitation…"
drag, startPoint x: 485, startPoint y: 331, endPoint x: 235, endPoint y: 280, distance: 255.1
click at [235, 280] on div "hard things i'm used to can still be easy it ain't hard to live with limitation…" at bounding box center [562, 521] width 704 height 1130
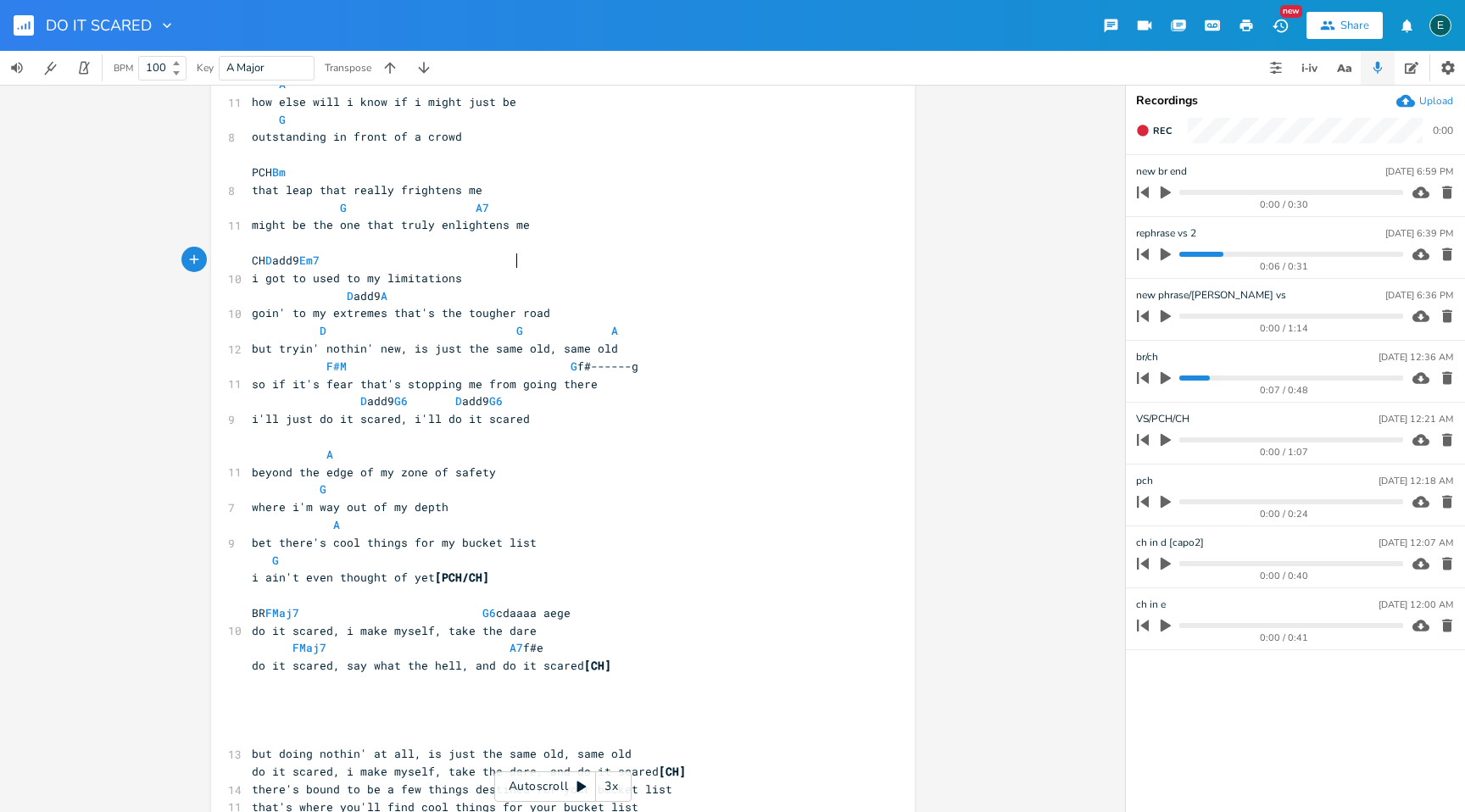
click at [295, 739] on pre "​" at bounding box center [554, 737] width 612 height 18
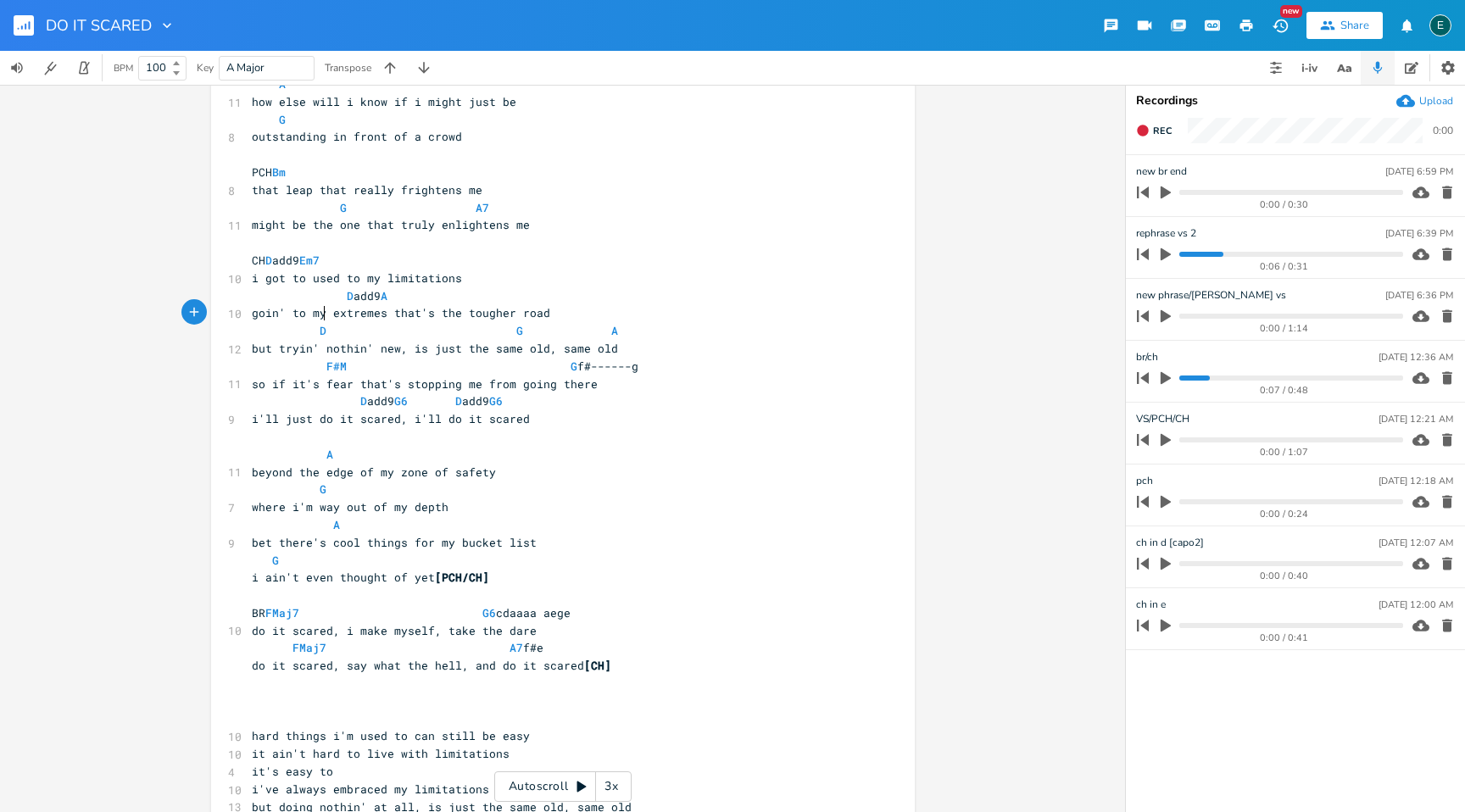
click at [320, 312] on span "goin' to my extremes that's the tougher road" at bounding box center [401, 312] width 299 height 15
click at [537, 351] on span "but tryin' nothin' new, is just the same old, same old" at bounding box center [434, 348] width 366 height 15
click at [490, 331] on span "D G A" at bounding box center [434, 331] width 366 height 15
click at [560, 342] on span "but tryin' nothin' new, is just the same, same old" at bounding box center [421, 348] width 339 height 15
click at [562, 335] on span "D G A" at bounding box center [424, 331] width 346 height 15
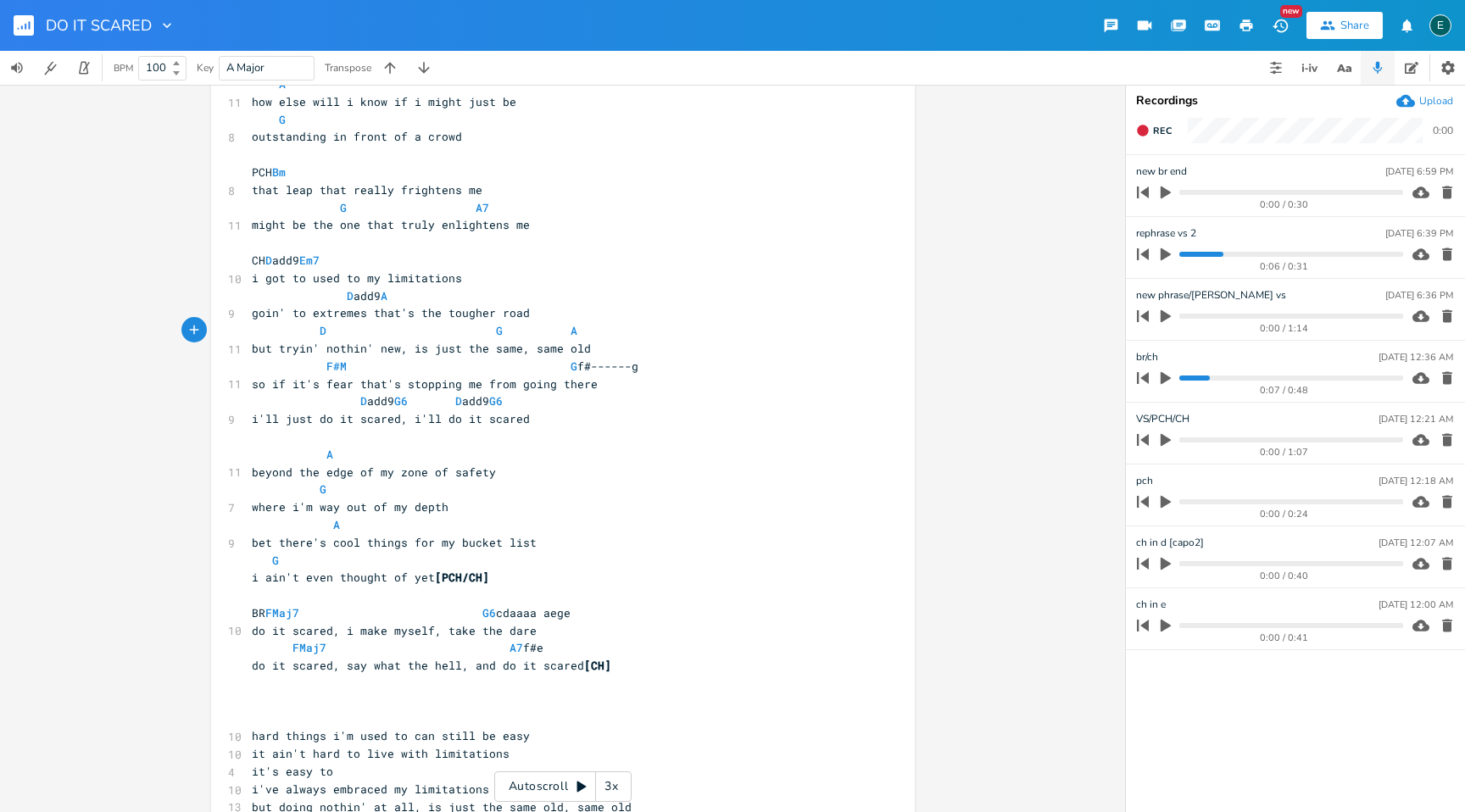
click at [629, 254] on pre "CH D add9 Em7" at bounding box center [554, 261] width 612 height 18
type textarea "do it scared, say what the hell, and do it scared"
drag, startPoint x: 572, startPoint y: 667, endPoint x: 214, endPoint y: 662, distance: 358.0
click at [214, 662] on div "do it scared, say what the hell, and do it scared x DO IT SCARED [capo 2] D add…" at bounding box center [562, 512] width 704 height 1113
click at [260, 686] on pre "​" at bounding box center [554, 684] width 612 height 18
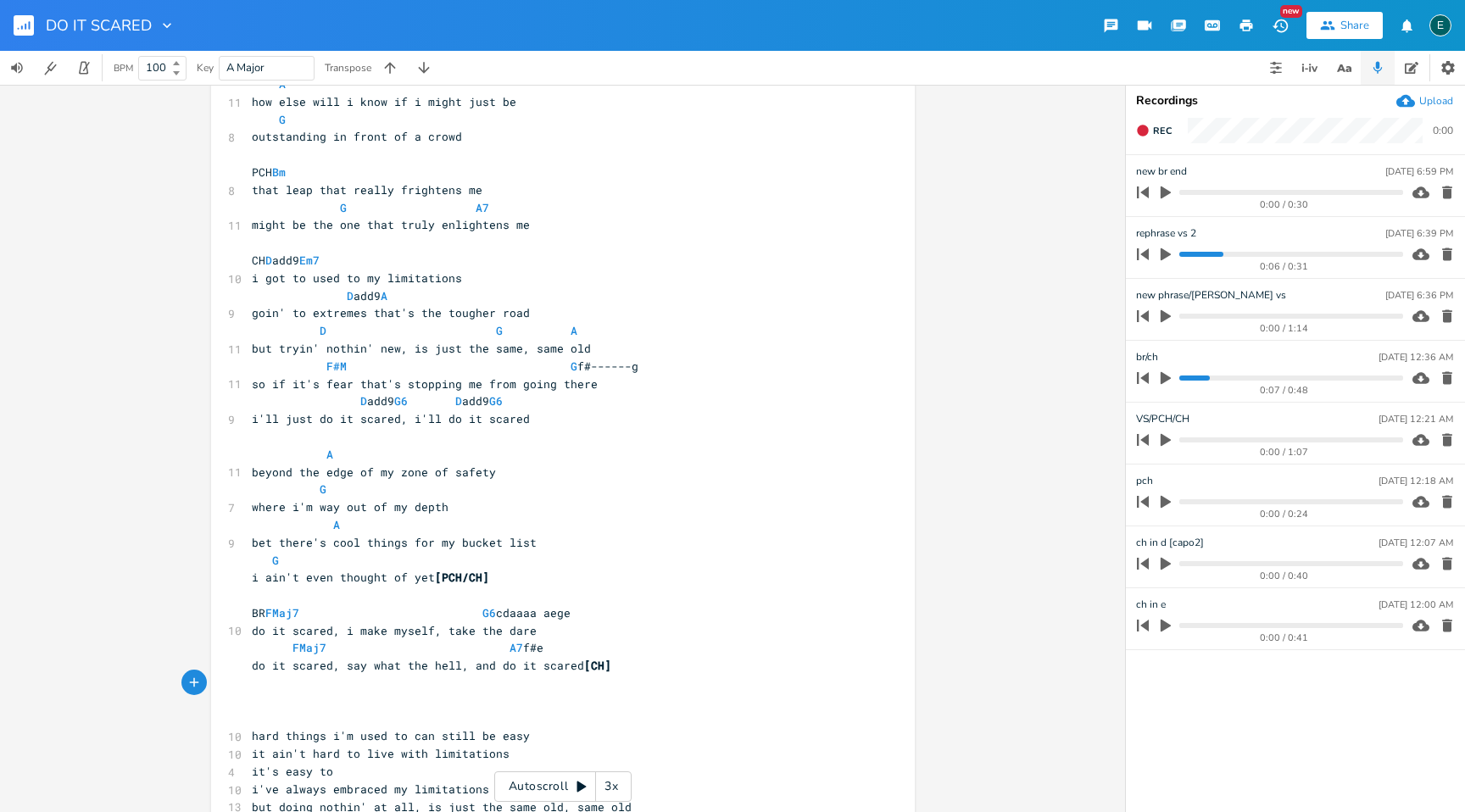
paste textarea "d"
drag, startPoint x: 326, startPoint y: 683, endPoint x: 248, endPoint y: 681, distance: 78.0
click at [252, 681] on span "do it scared, say what the hell, and do it scared" at bounding box center [418, 683] width 332 height 15
type textarea "take the dare"
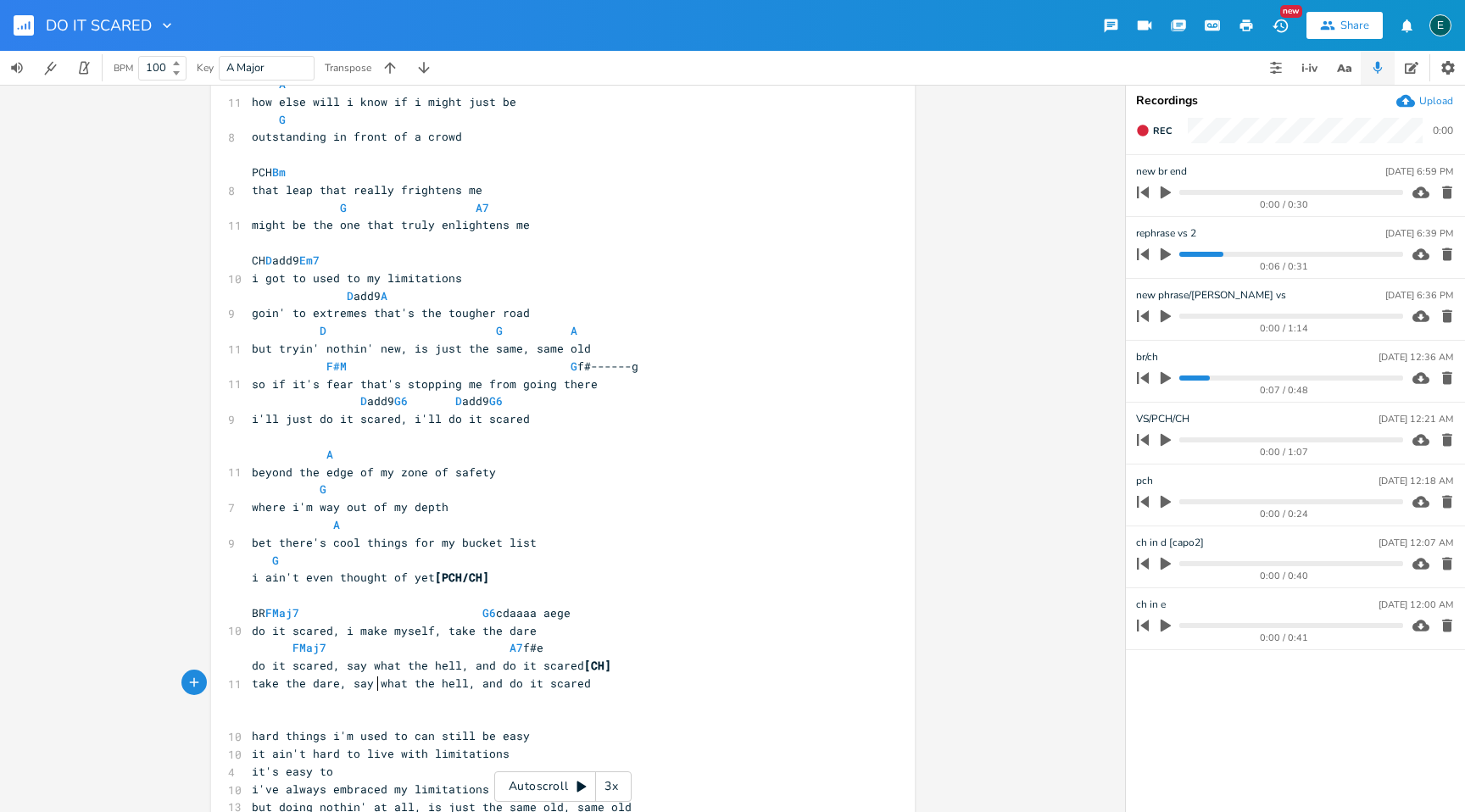
click at [372, 685] on span "take the dare, say what the hell, and do it scared" at bounding box center [421, 683] width 339 height 15
click at [470, 690] on span "take the dare, what the hell, and do it scared" at bounding box center [407, 683] width 312 height 15
click at [299, 280] on span "i got to used to my limitations" at bounding box center [356, 278] width 210 height 15
type textarea "0"
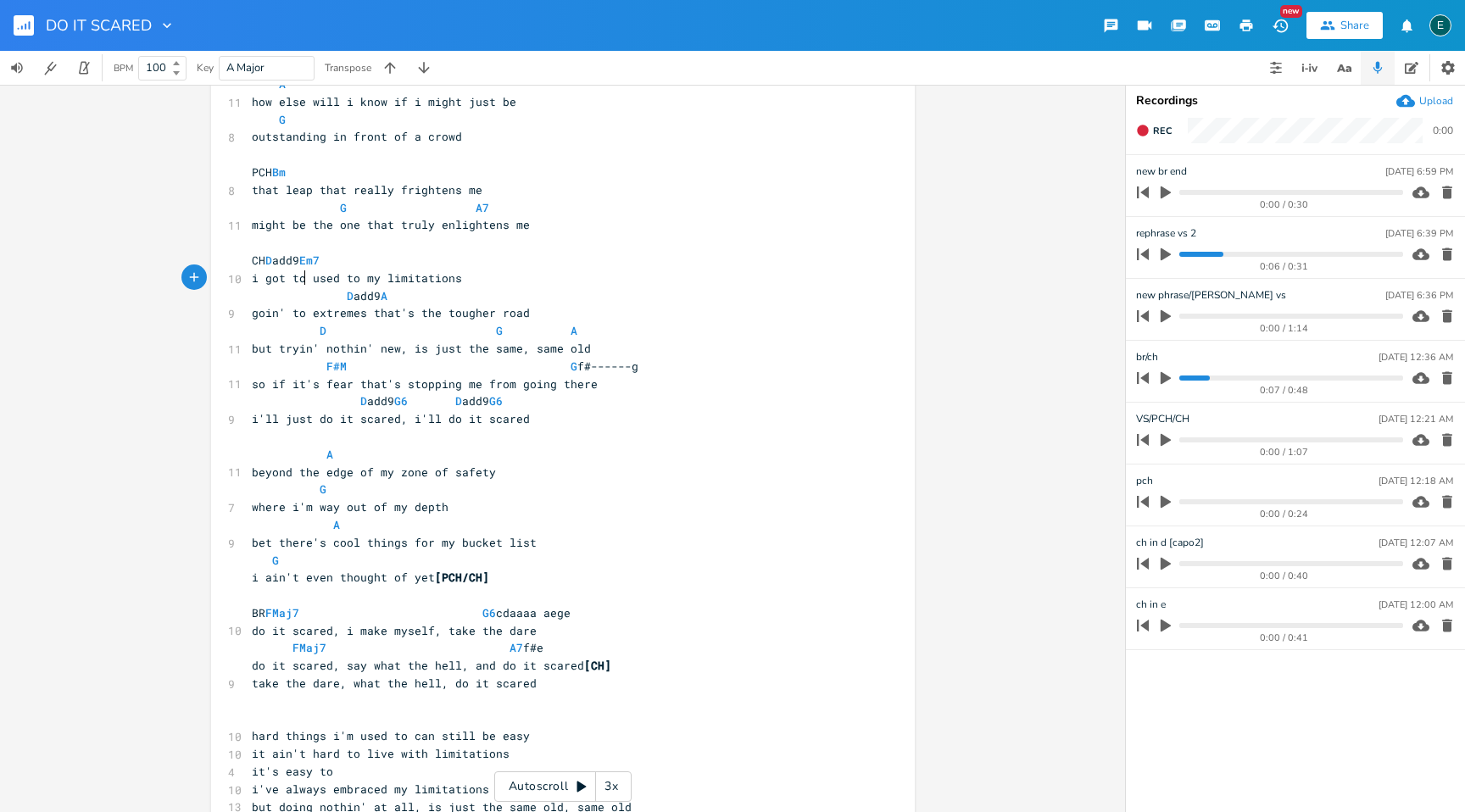
type textarea "o"
click at [320, 262] on span "CH D add9 Em7" at bounding box center [285, 260] width 68 height 15
click at [320, 264] on span "CH D add9 Em7" at bounding box center [285, 260] width 68 height 15
click at [434, 423] on span "i'll just do it scared, i'll do it scared" at bounding box center [391, 419] width 278 height 15
click at [401, 421] on span "i'll just do it scared, do it scared" at bounding box center [373, 419] width 244 height 15
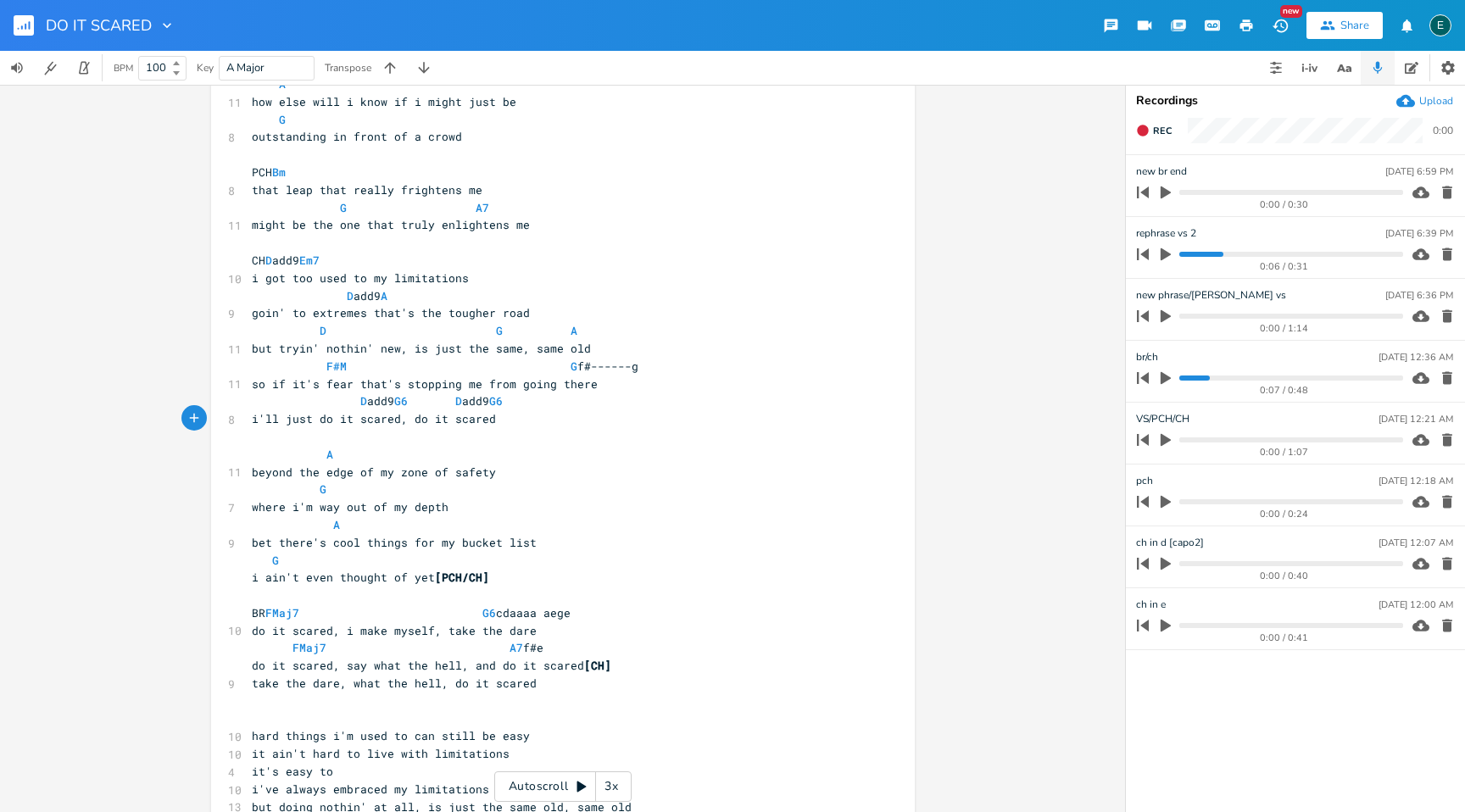
click at [401, 416] on span "i'll just do it scared, do it scared" at bounding box center [373, 419] width 244 height 15
click at [279, 280] on span "i got too used to my limitations" at bounding box center [360, 278] width 217 height 15
type textarea "/get"
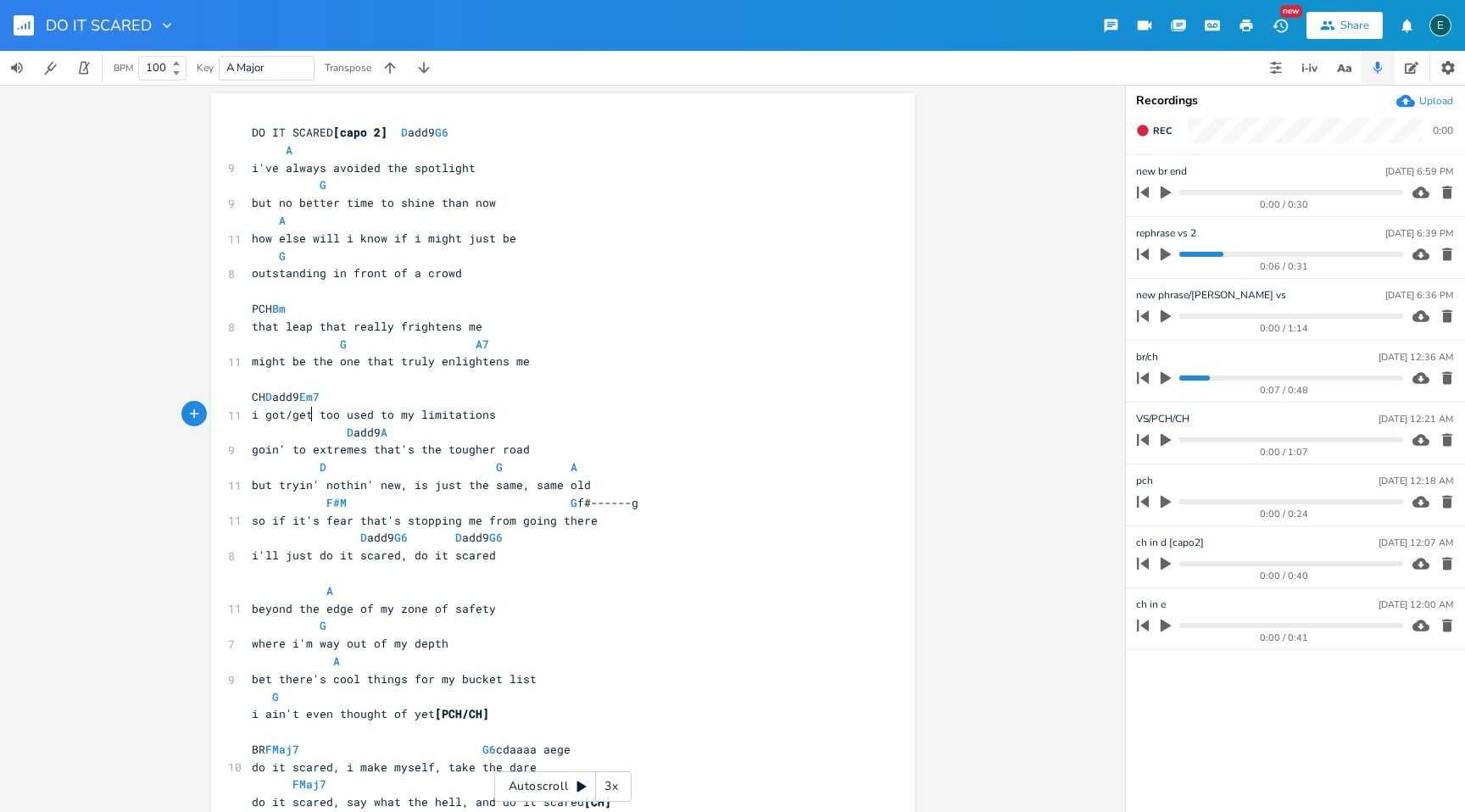
scroll to position [1, 0]
click at [284, 419] on span "i got/get too used to my limitations" at bounding box center [373, 415] width 244 height 15
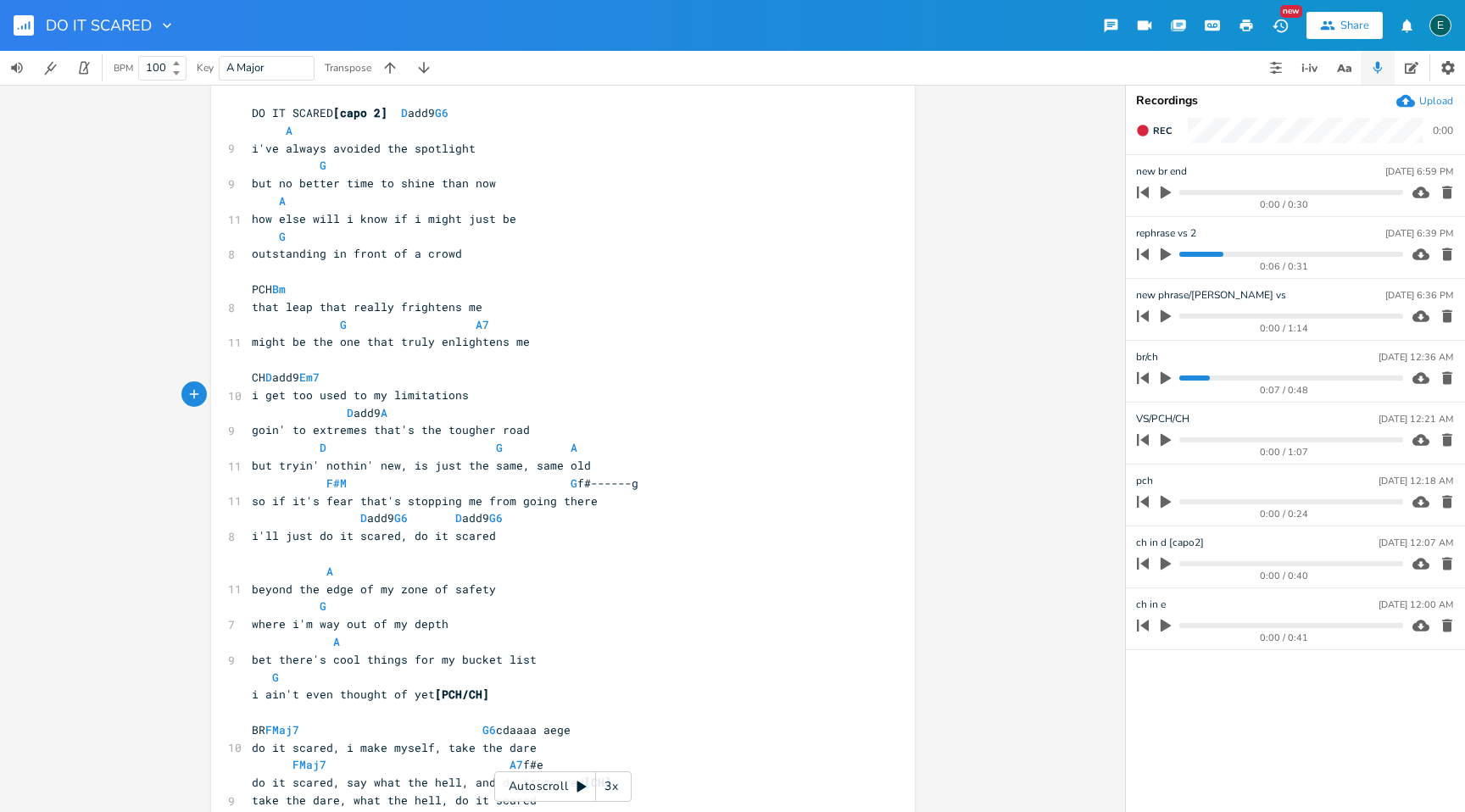
scroll to position [22, 0]
click at [403, 465] on span "but tryin' nothin' new, is just the same, same old" at bounding box center [421, 464] width 339 height 15
type textarea "["
click at [457, 469] on span "but tryin' nothin' new, [is just the same, same old" at bounding box center [424, 464] width 346 height 15
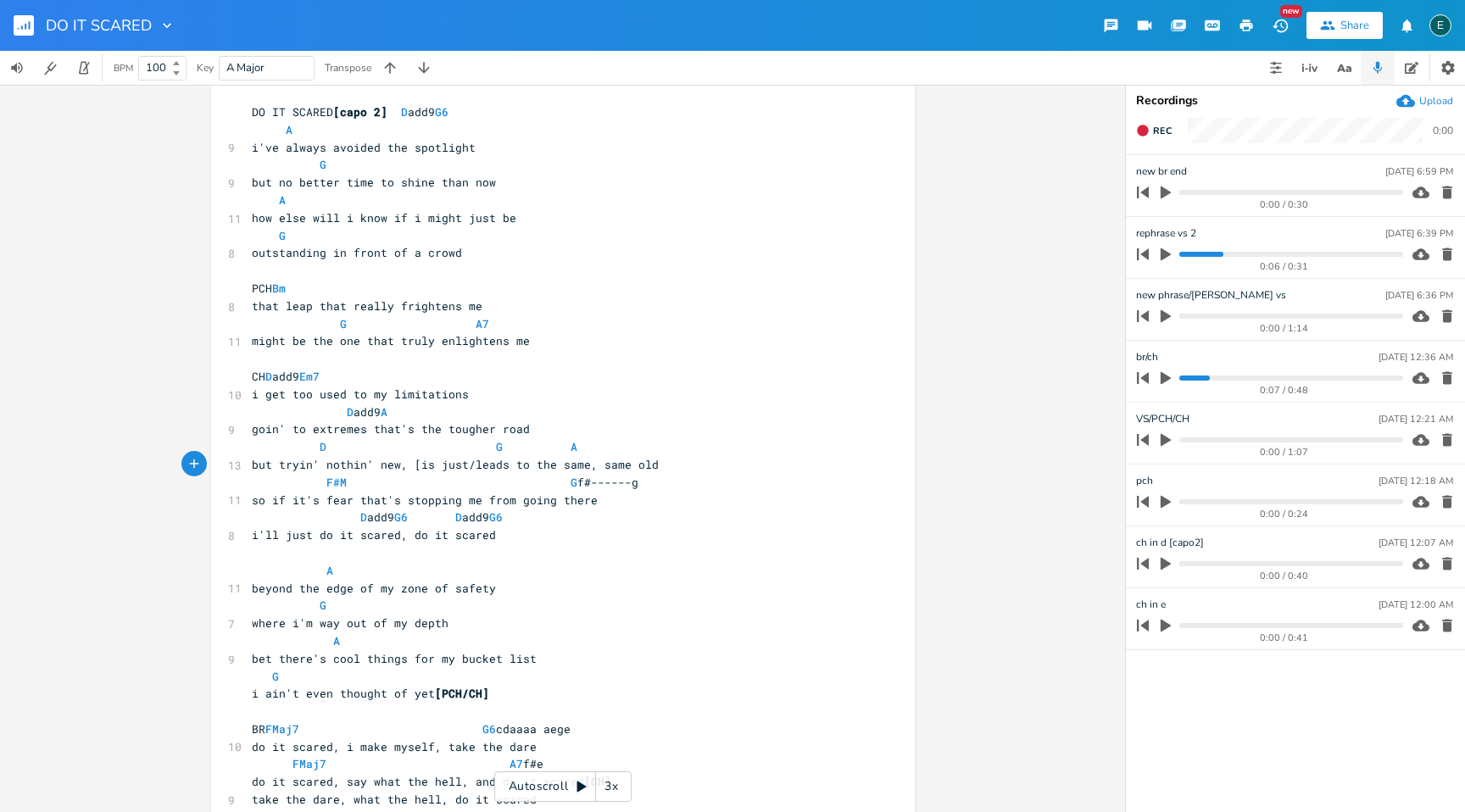
type textarea "/leads to]"
click at [518, 464] on span "[is just/leads to]" at bounding box center [523, 464] width 122 height 15
type textarea "/gets"
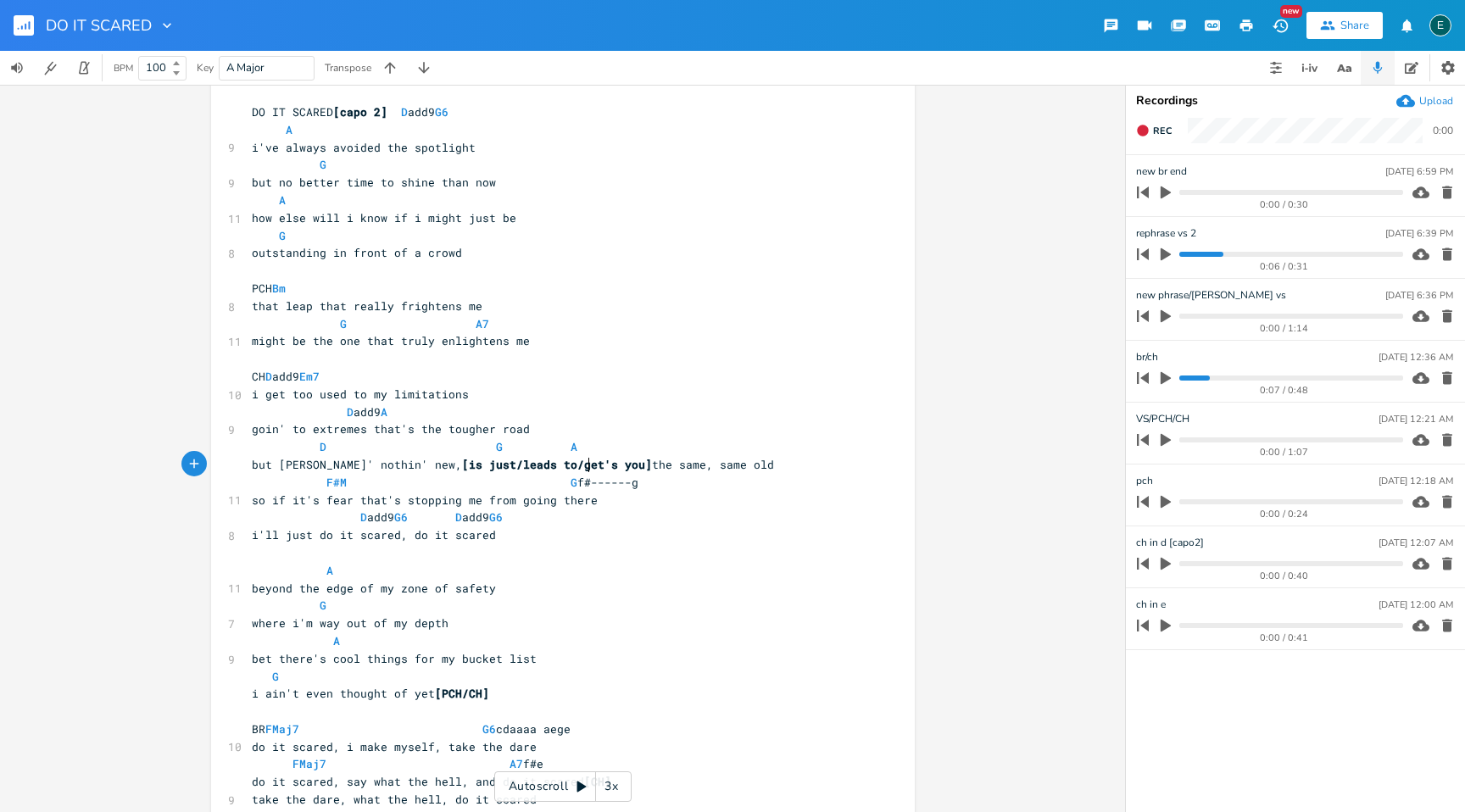
type textarea "'s you"
type textarea "/accepts"
click at [278, 399] on span "i get too used to my limitations" at bounding box center [360, 394] width 217 height 15
type textarea "/been"
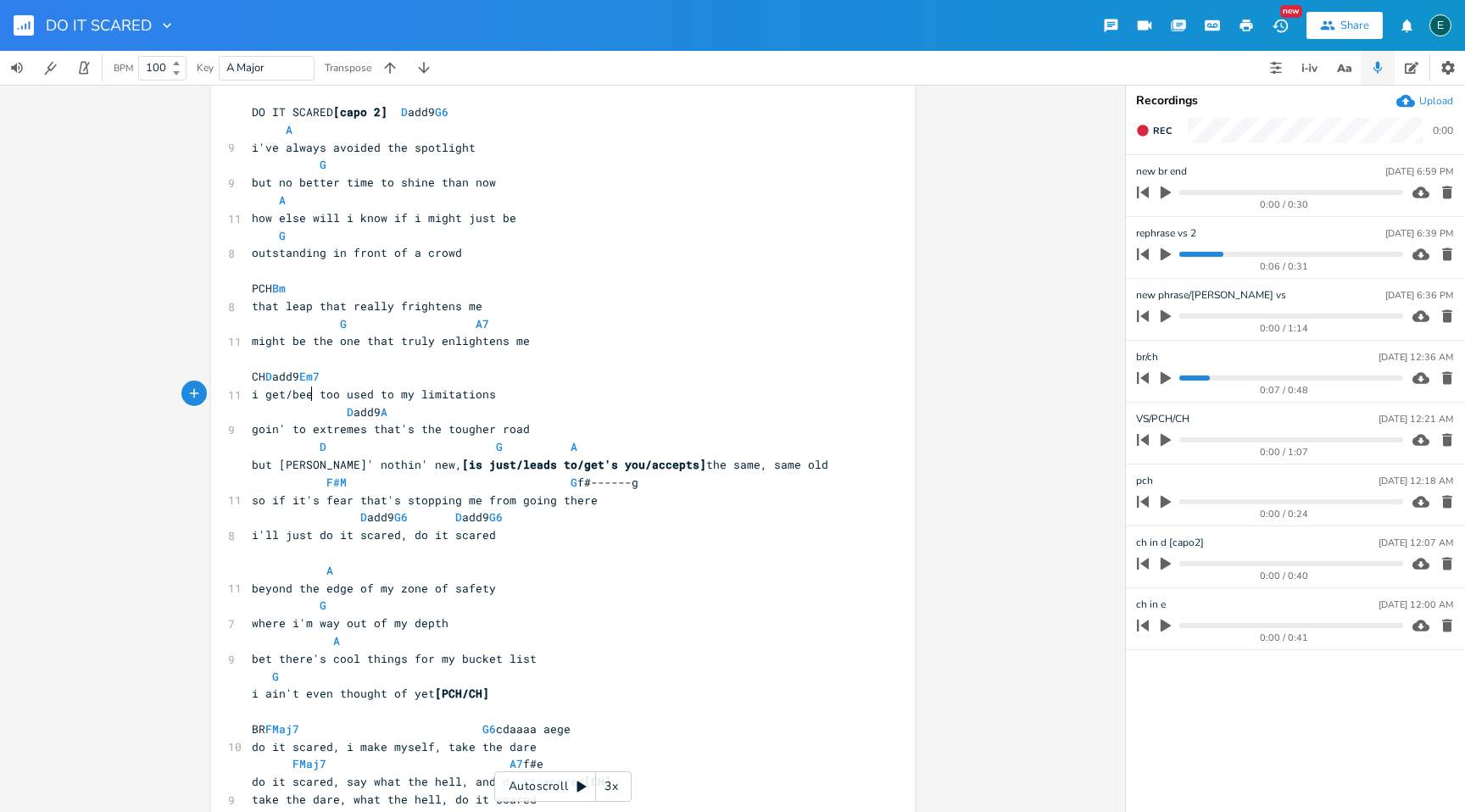
scroll to position [0, 27]
click at [261, 397] on span "i get/been too used to my limitations" at bounding box center [377, 394] width 251 height 15
type textarea "["
click at [319, 400] on span "i [get/been too used to my limitations" at bounding box center [381, 394] width 258 height 15
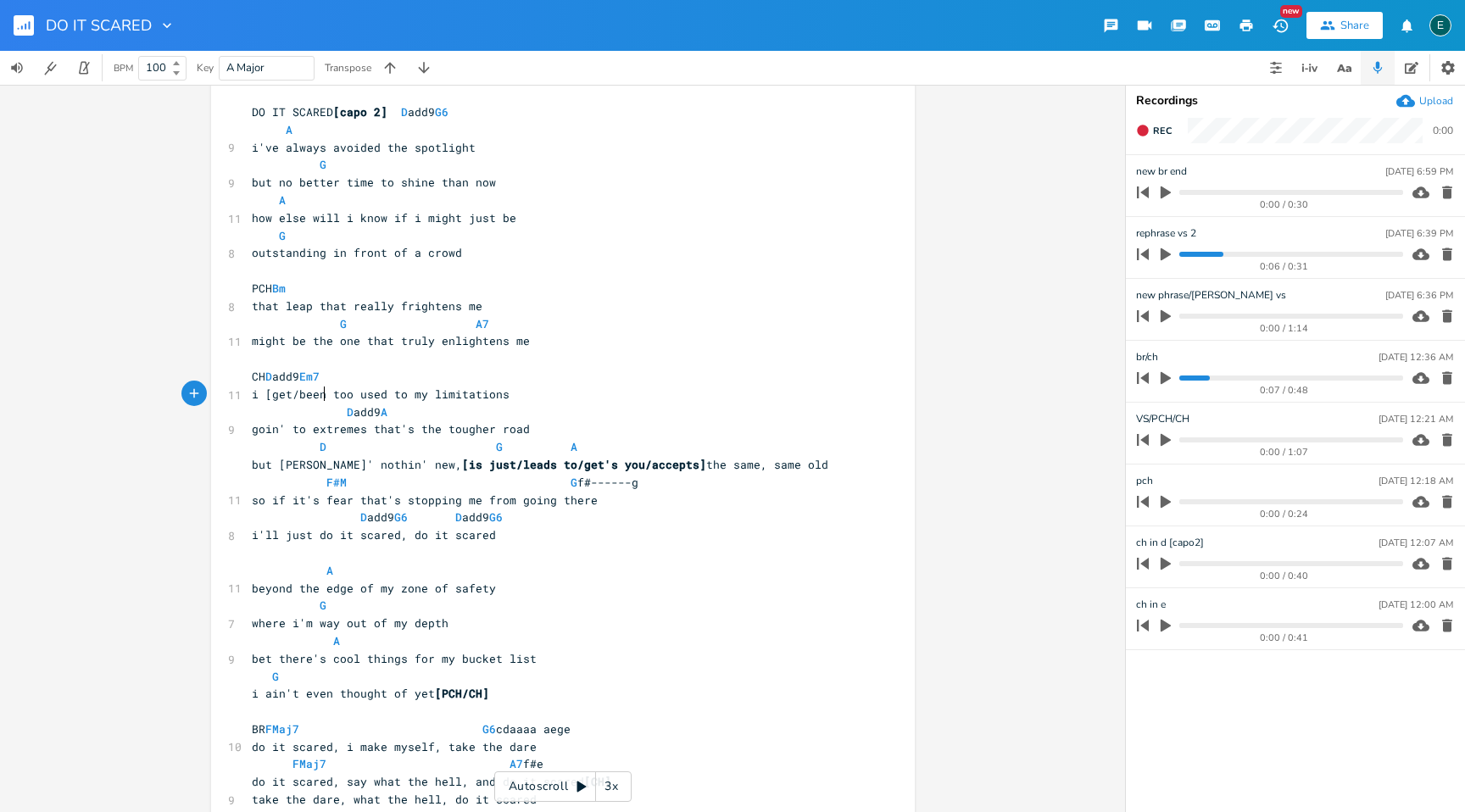
type textarea "]"
click at [252, 397] on span "i [get/been] too used to my limitations" at bounding box center [377, 394] width 251 height 15
type textarea "['ve]"
click at [585, 464] on span "[is just/leads to/get's you/accepts]" at bounding box center [584, 464] width 244 height 15
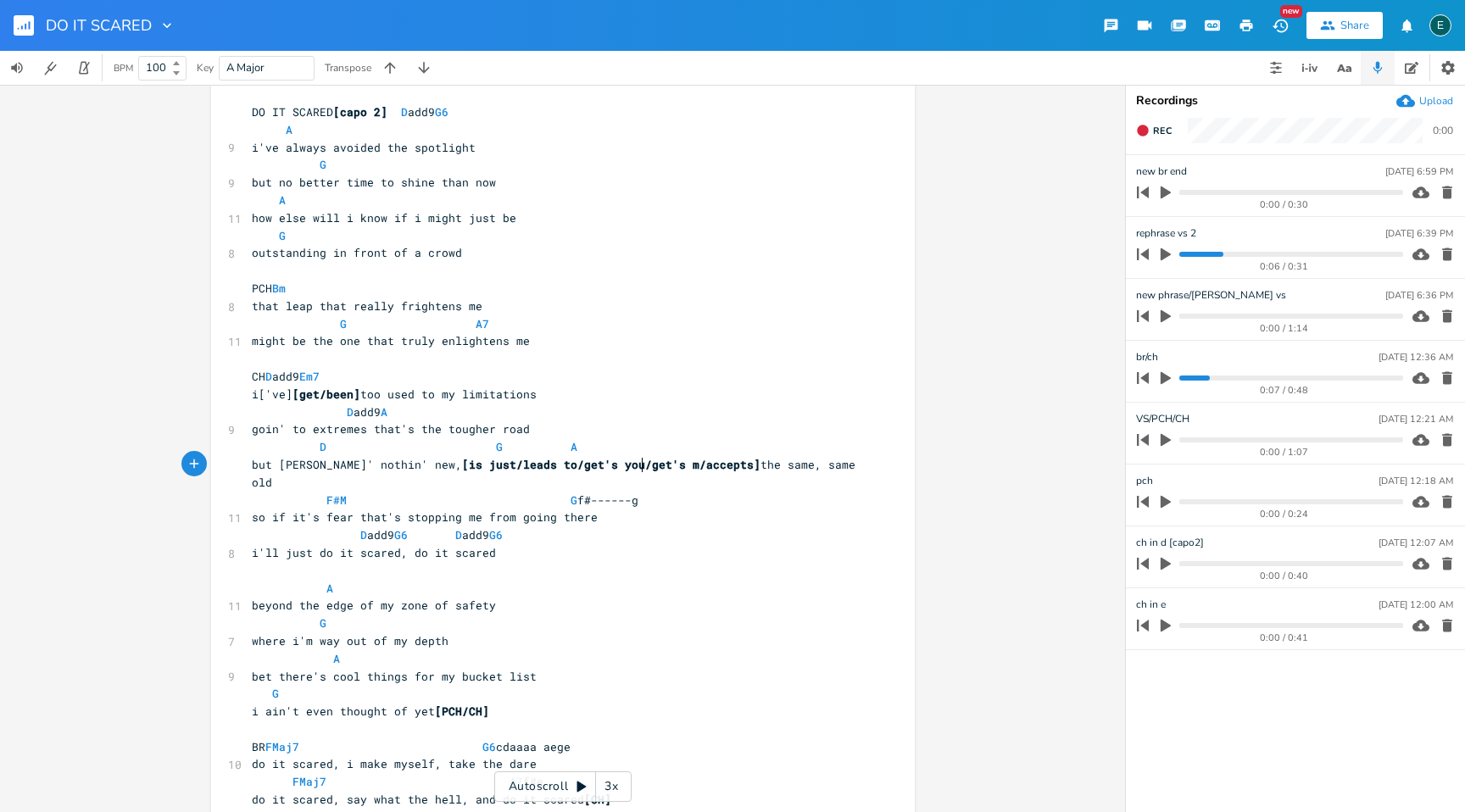
type textarea "/get's me"
type textarea "i['ve] [get/been] too used to my limitations"
drag, startPoint x: 541, startPoint y: 400, endPoint x: 234, endPoint y: 391, distance: 307.1
click at [234, 391] on div "i['ve] [get/been] too used to my limitations x DO IT SCARED [capo 2] D add9 G6 …" at bounding box center [562, 638] width 704 height 1130
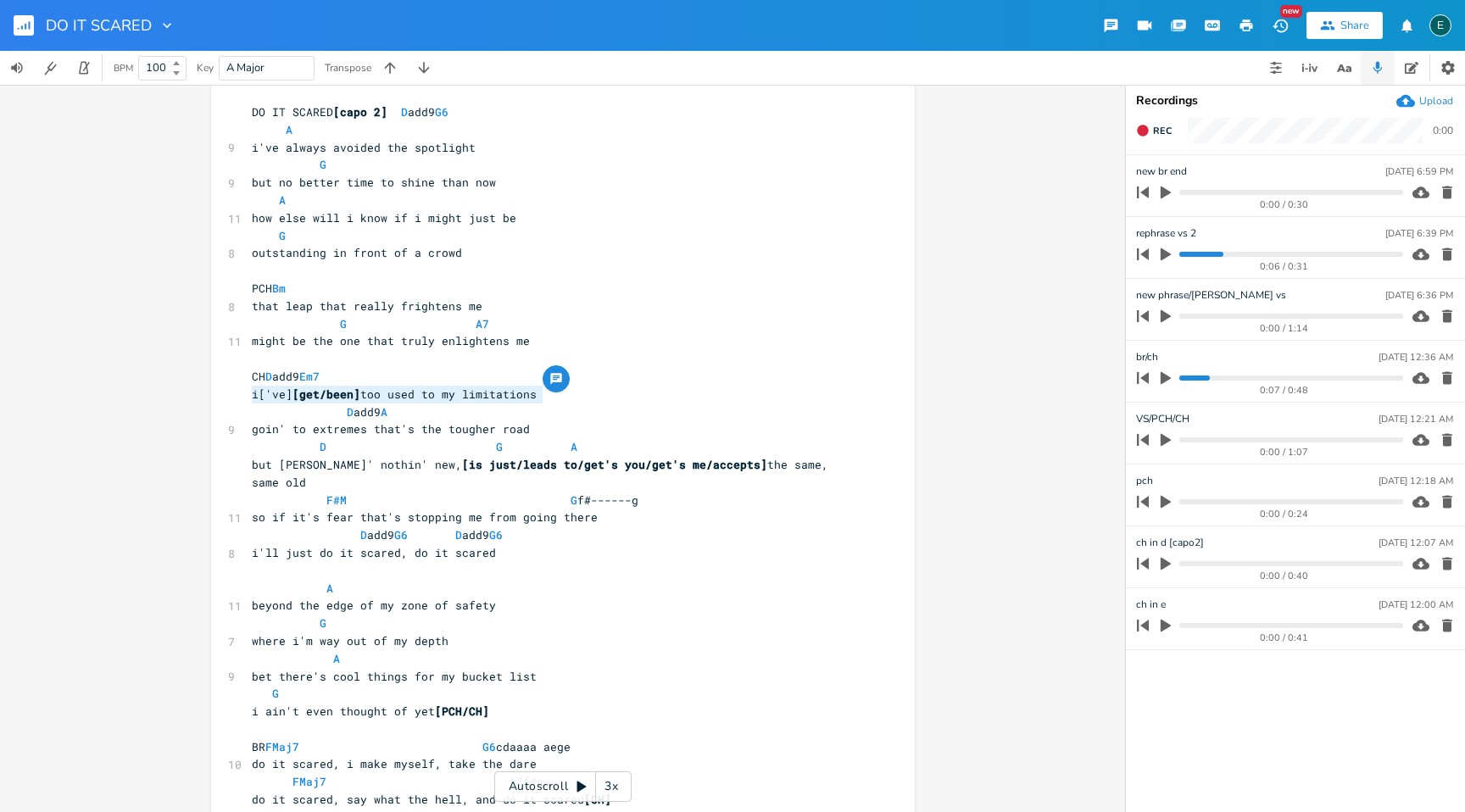
click at [551, 397] on pre "i['ve] [get/been] too used to my limitations" at bounding box center [554, 395] width 612 height 18
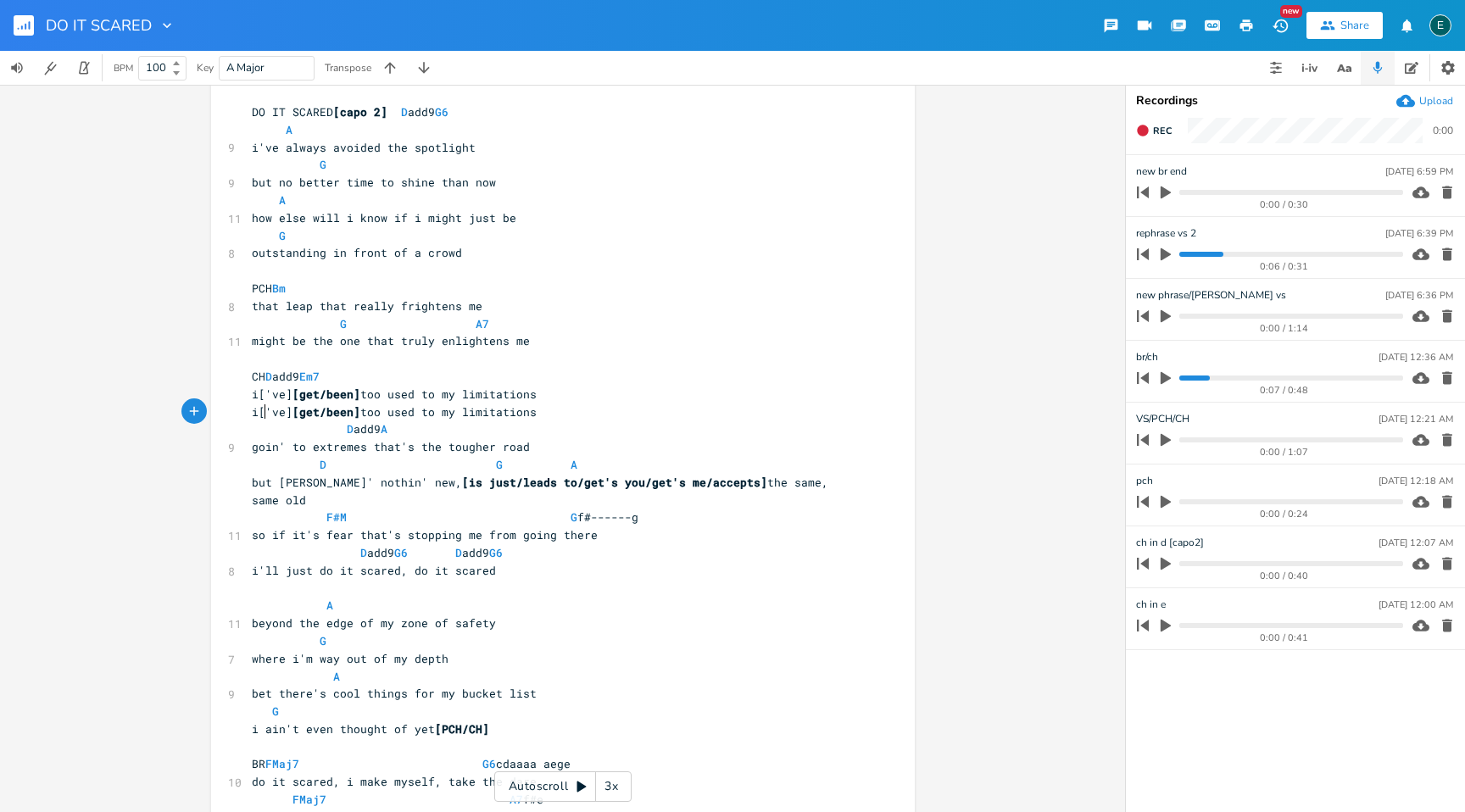
click at [260, 415] on span "i['ve] [get/been] too used to my limitations" at bounding box center [394, 411] width 285 height 15
click at [280, 415] on span "i've] [get/been] too used to my limitations" at bounding box center [391, 411] width 278 height 15
click at [310, 411] on span "[get/been]" at bounding box center [312, 411] width 68 height 15
click at [314, 413] on span "i've been] too used to my limitations" at bounding box center [377, 411] width 251 height 15
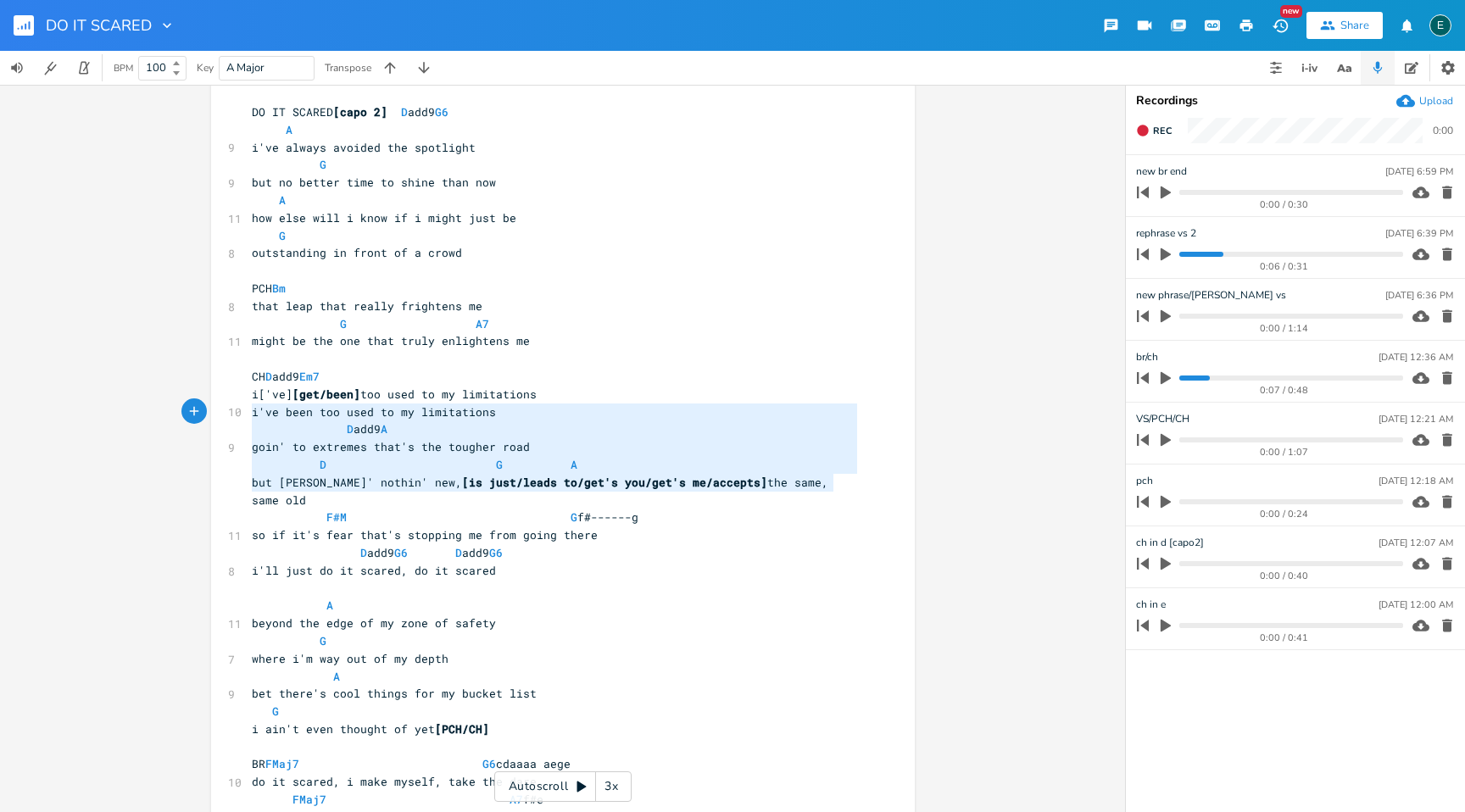
type textarea "but [PERSON_NAME]' nothin' new, [is just/leads to/get's you/get's me/accepts] t…"
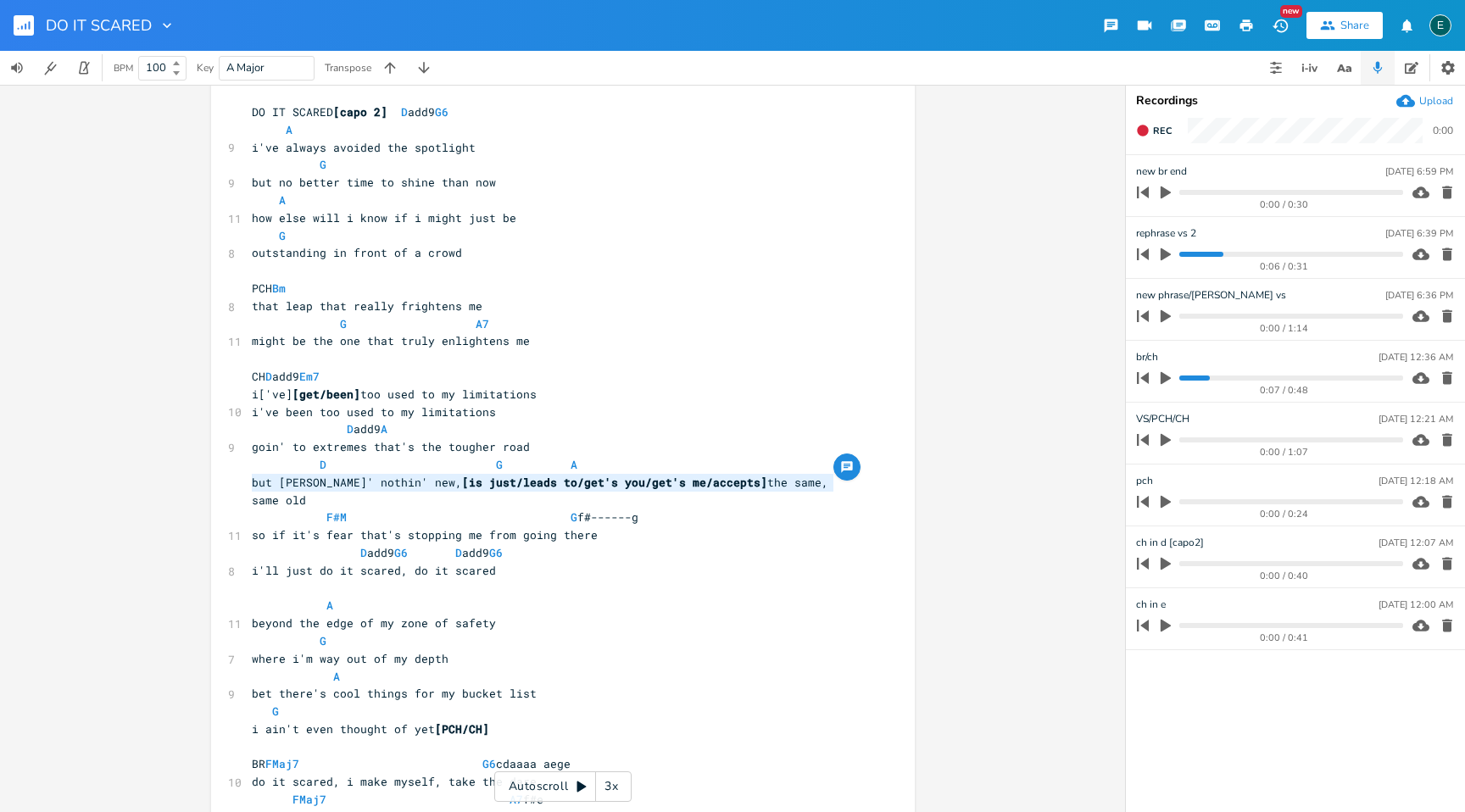
drag, startPoint x: 832, startPoint y: 481, endPoint x: 187, endPoint y: 490, distance: 645.1
click at [187, 490] on div "but tryin' nothin' new, [is just/leads to/get's you/get's me/accepts] the same,…" at bounding box center [562, 448] width 1125 height 728
click at [833, 482] on pre "but [PERSON_NAME]' nothin' new, [is just/leads to/get's you/get's me/accepts] t…" at bounding box center [554, 491] width 612 height 35
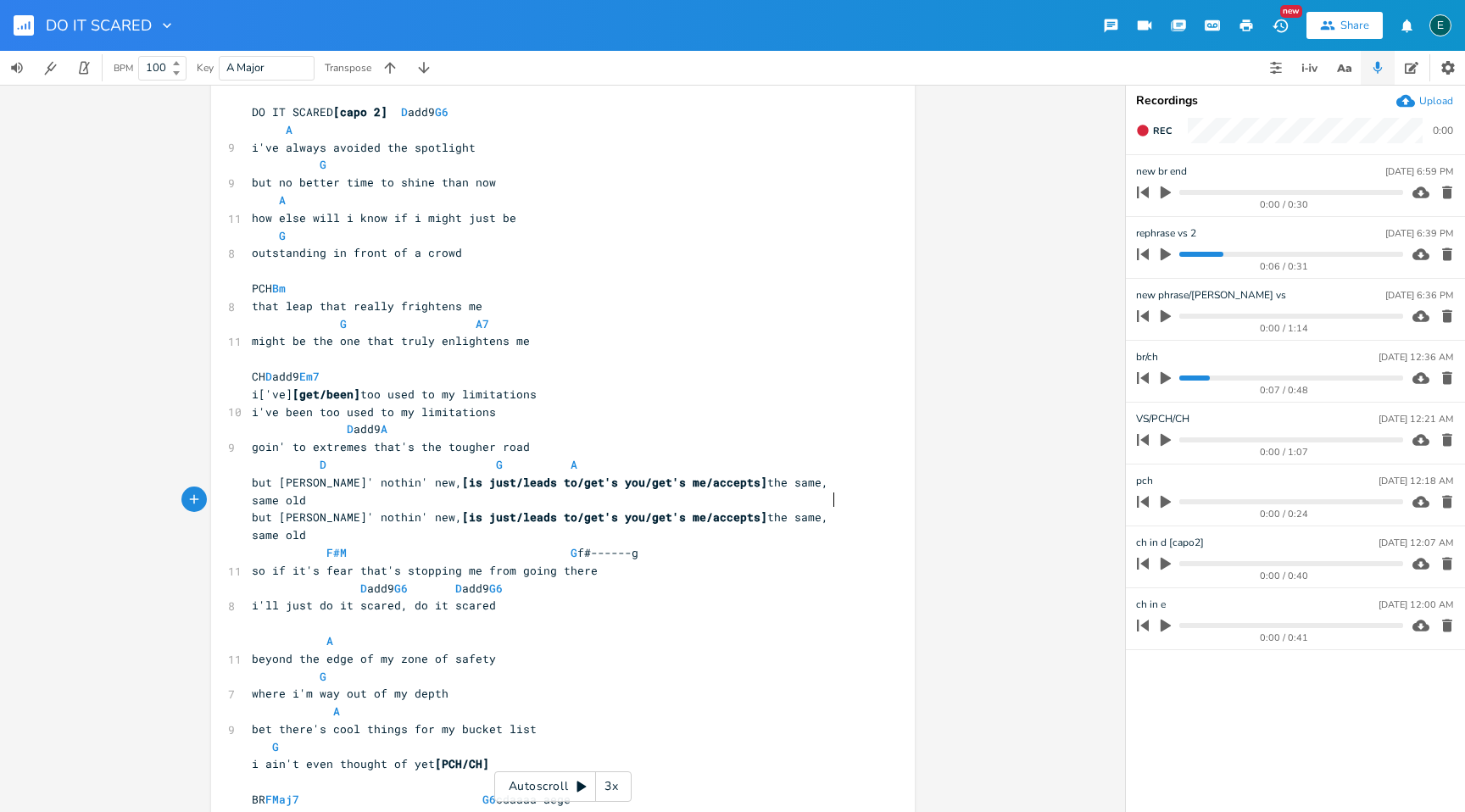
click at [589, 510] on span "[is just/leads to/get's you/get's me/accepts]" at bounding box center [615, 517] width 305 height 15
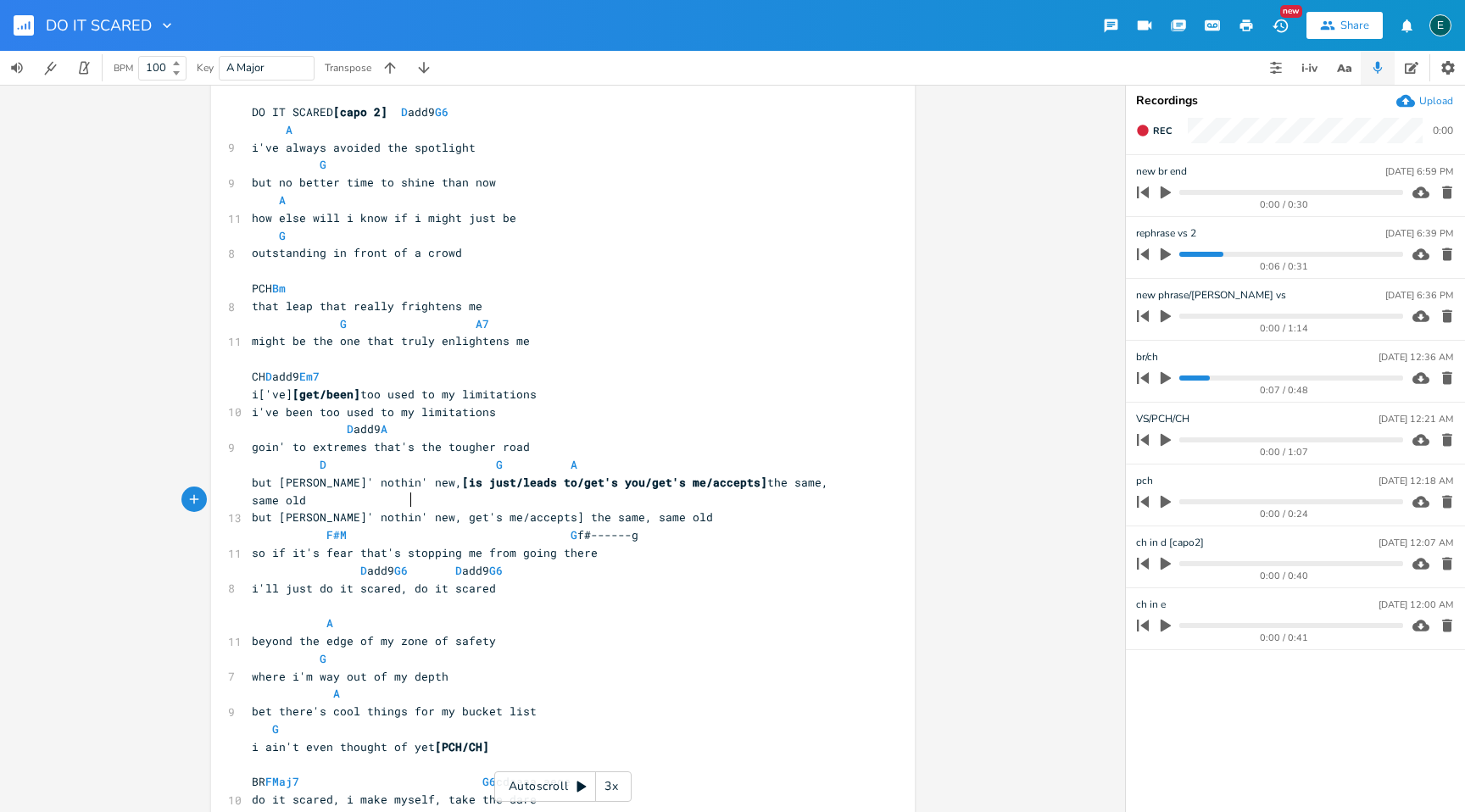
click at [521, 510] on span "but [PERSON_NAME]' nothin' new, get's me/accepts] the same, same old" at bounding box center [482, 517] width 461 height 15
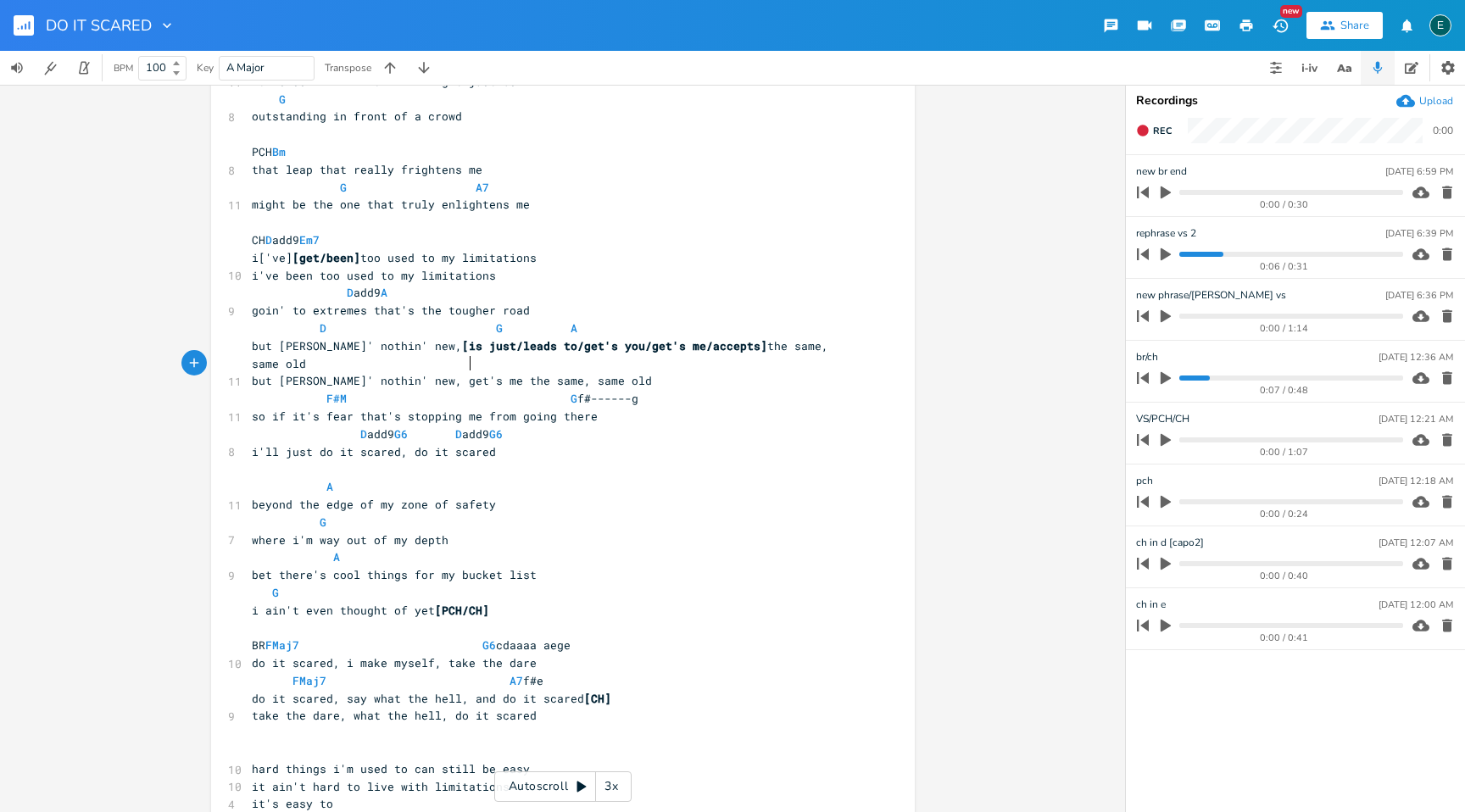
scroll to position [164, 0]
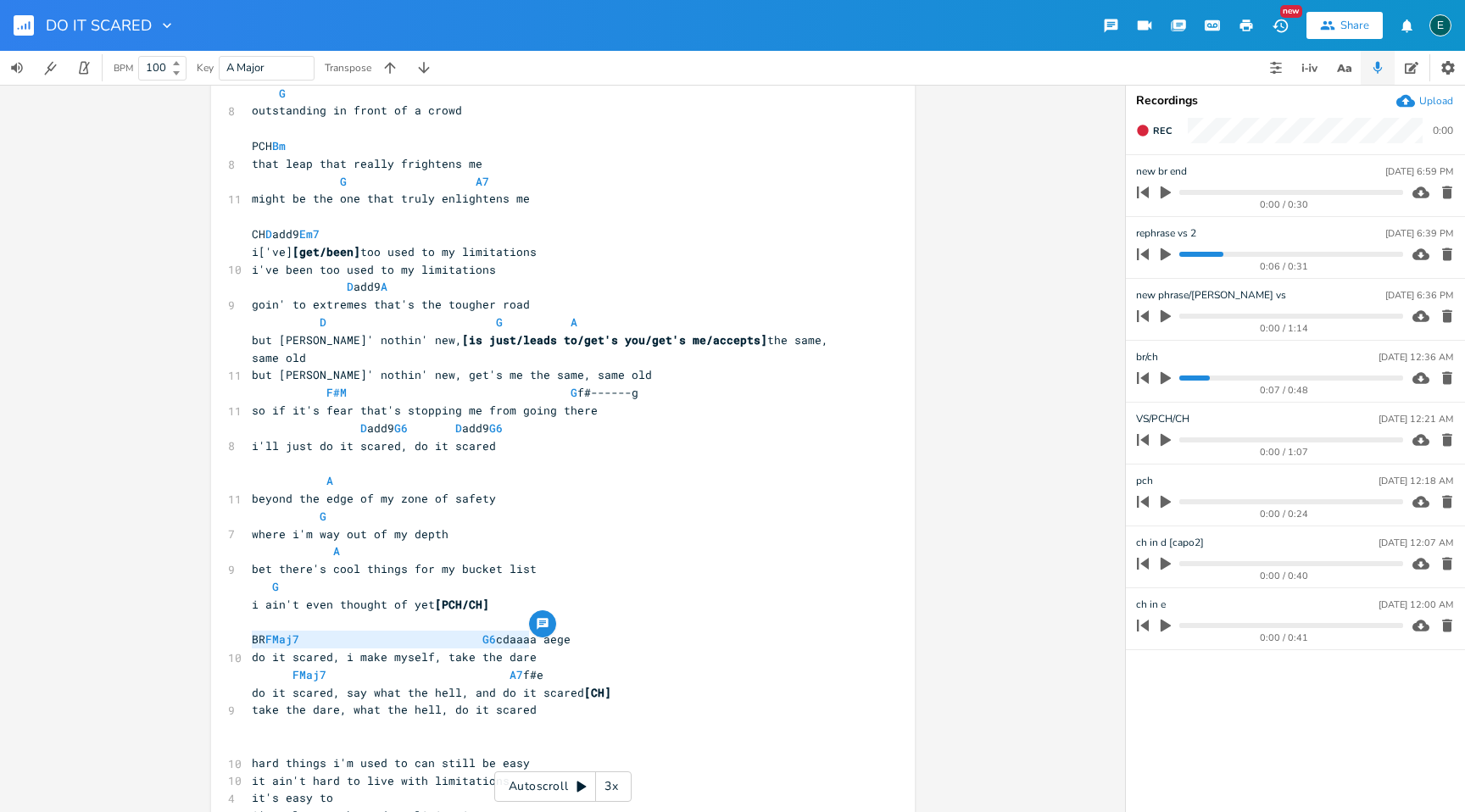
drag, startPoint x: 532, startPoint y: 639, endPoint x: 238, endPoint y: 639, distance: 294.0
click at [238, 639] on div "do it scared, i make myself, take the dare x DO IT SCARED [capo 2] D add9 G6 A …" at bounding box center [562, 512] width 704 height 1164
type textarea "do it scared, i make myself, take the dare"
click at [523, 649] on span "do it scared, i make myself, take the dare" at bounding box center [394, 657] width 285 height 15
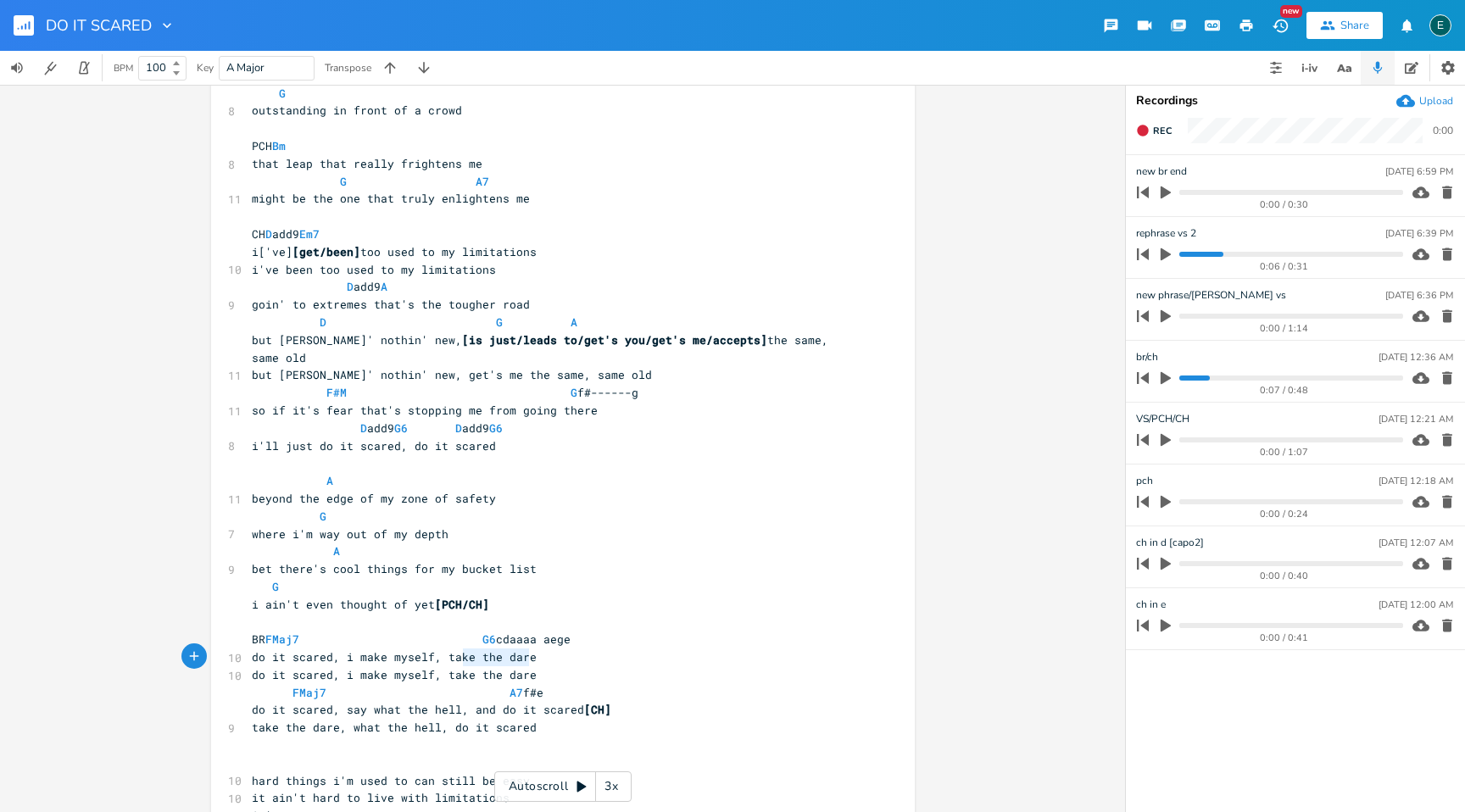
type textarea "take the dare"
drag, startPoint x: 524, startPoint y: 658, endPoint x: 437, endPoint y: 655, distance: 87.1
click at [437, 667] on pre "do it scared, i make myself, take the dare" at bounding box center [554, 676] width 612 height 18
type textarea "do it scared"
drag, startPoint x: 324, startPoint y: 660, endPoint x: 242, endPoint y: 650, distance: 82.6
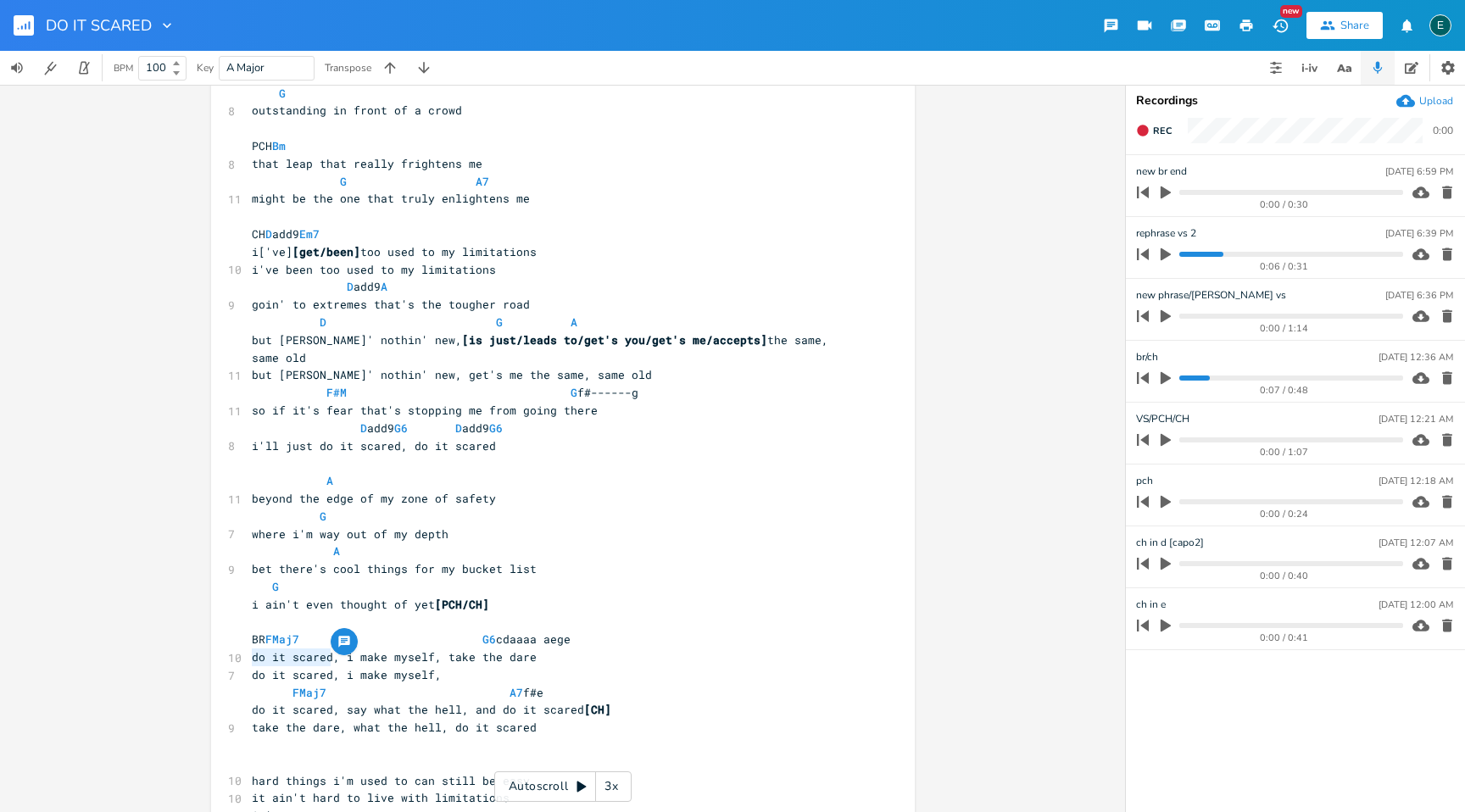
click at [242, 650] on div "do it scared x DO IT SCARED [capo 2] D add9 G6 A 9 i've always avoided the spot…" at bounding box center [562, 521] width 704 height 1183
type textarea "do it scared"
drag, startPoint x: 324, startPoint y: 640, endPoint x: 248, endPoint y: 642, distance: 76.0
click at [252, 649] on span "do it scared, i make myself, take the dare" at bounding box center [394, 657] width 285 height 15
click at [461, 667] on pre "take the dare, i make myself," at bounding box center [554, 676] width 612 height 18
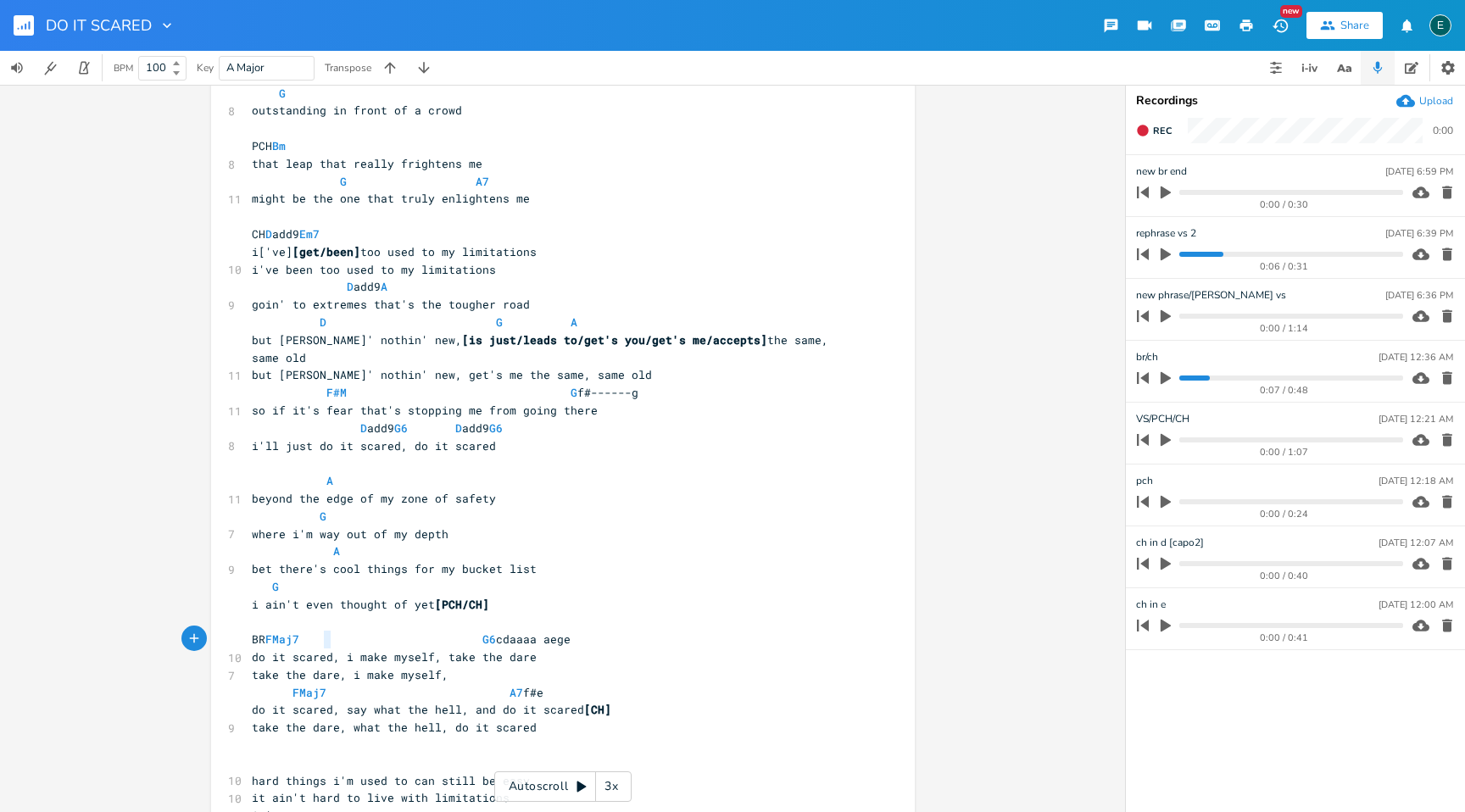
type textarea "do it scared"
drag, startPoint x: 326, startPoint y: 642, endPoint x: 236, endPoint y: 640, distance: 90.0
click at [236, 640] on div "do it scared x DO IT SCARED [capo 2] D add9 G6 A 9 i've always avoided the spot…" at bounding box center [562, 521] width 704 height 1183
click at [441, 668] on span "take the dare, i make myself," at bounding box center [350, 675] width 197 height 15
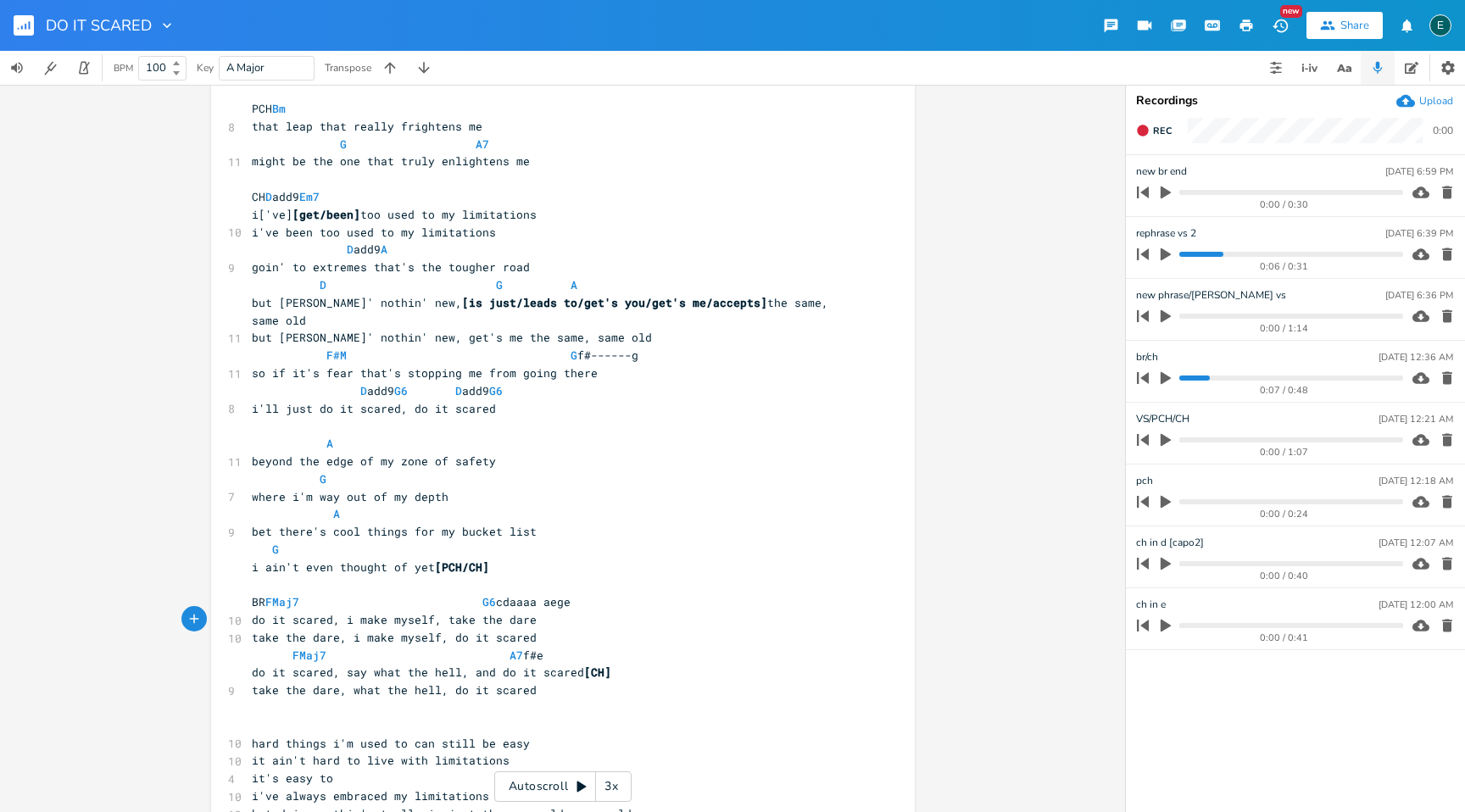
scroll to position [204, 0]
